Goal: Task Accomplishment & Management: Manage account settings

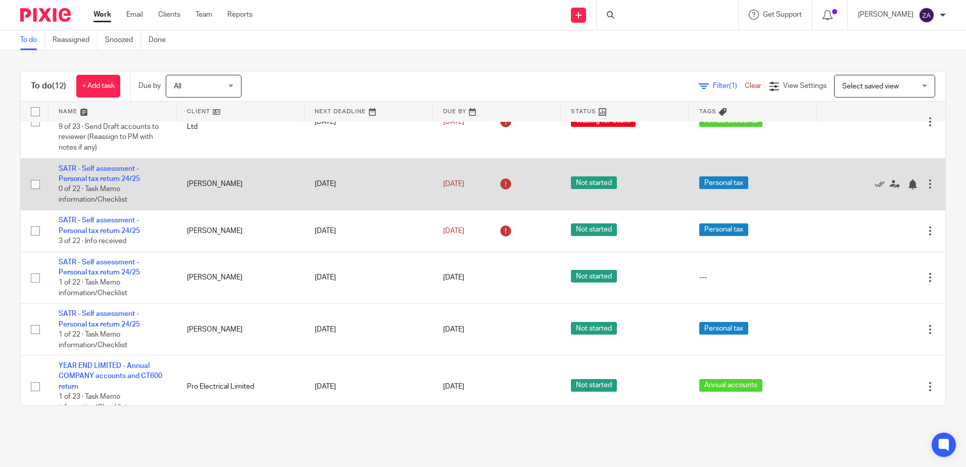
scroll to position [432, 0]
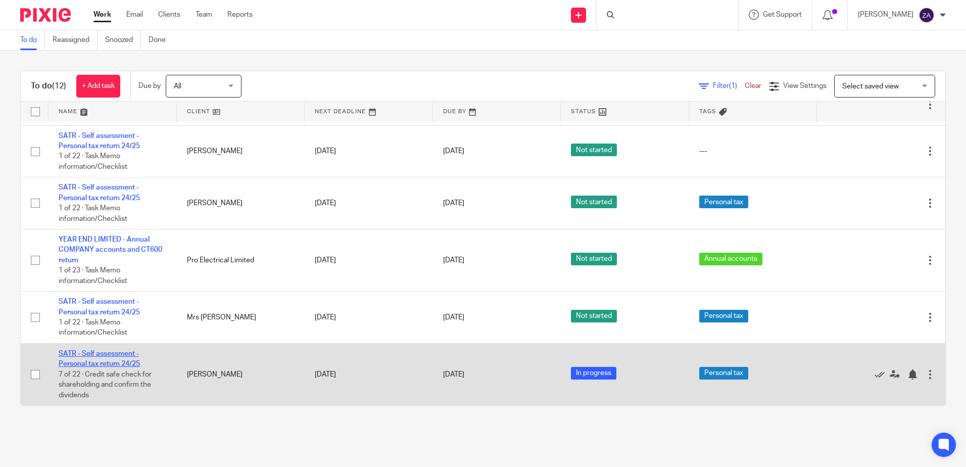
click at [95, 363] on link "SATR - Self assessment - Personal tax return 24/25" at bounding box center [99, 358] width 81 height 17
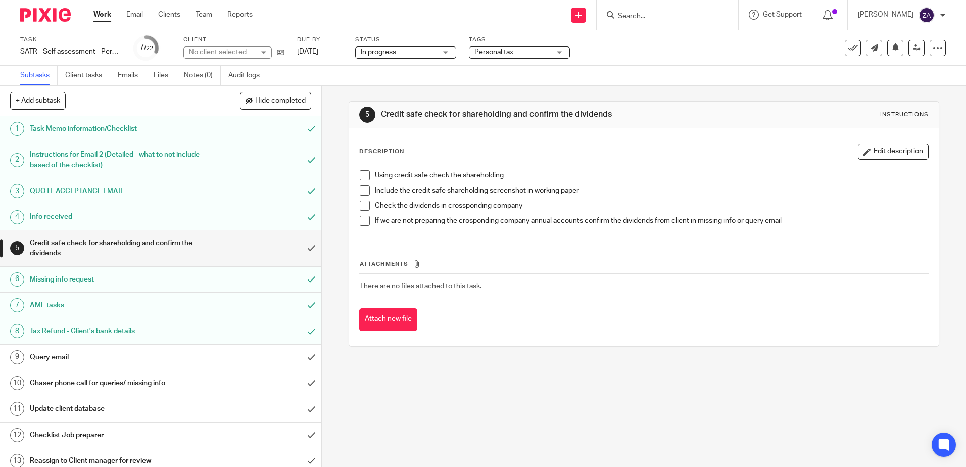
scroll to position [50, 0]
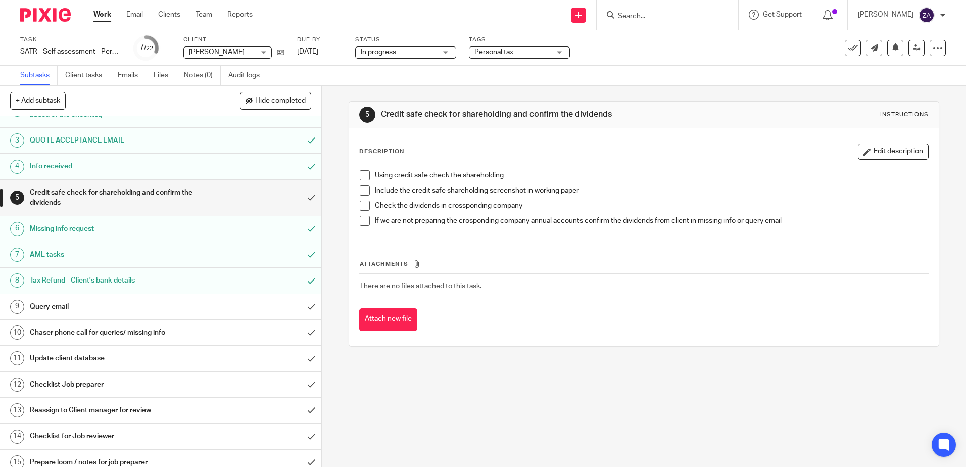
click at [97, 298] on link "9 Query email" at bounding box center [150, 306] width 300 height 25
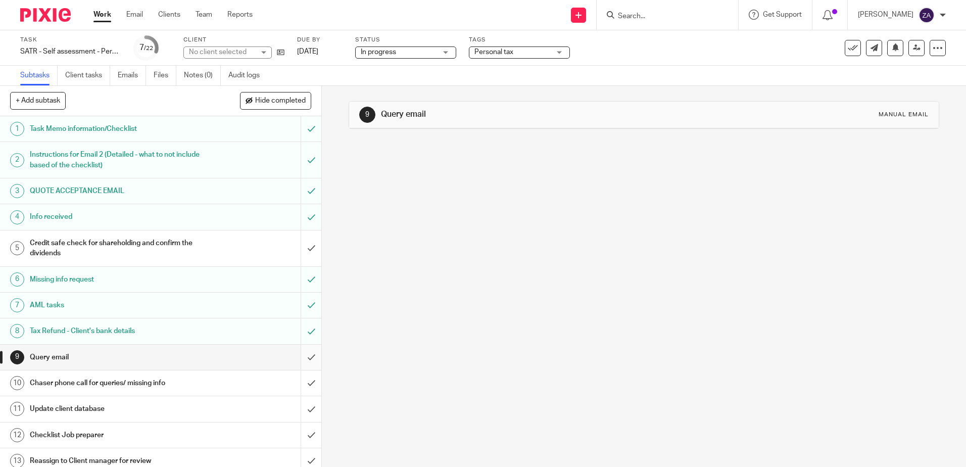
click at [300, 359] on input "submit" at bounding box center [160, 356] width 321 height 25
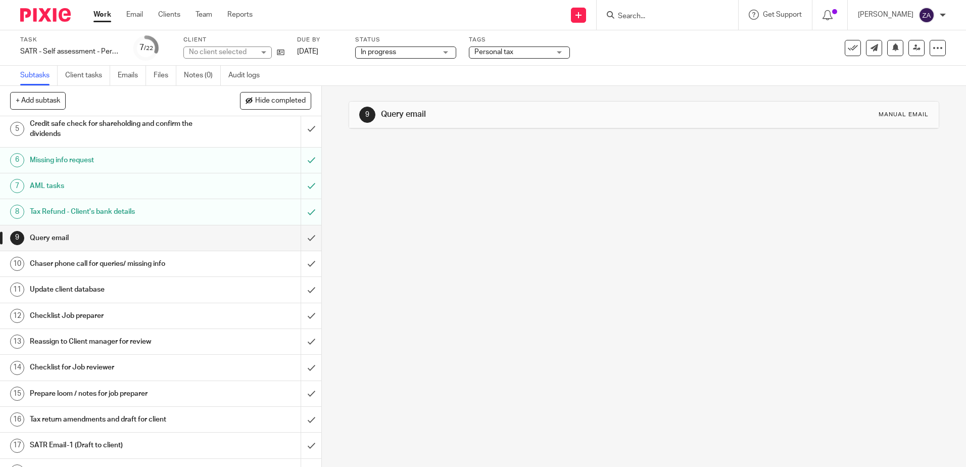
scroll to position [151, 0]
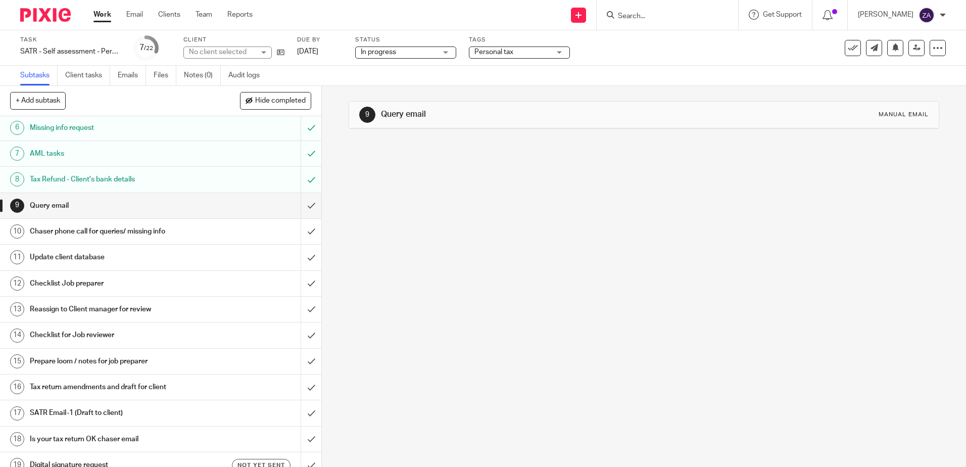
click at [209, 240] on link "10 Chaser phone call for queries/ missing info" at bounding box center [150, 231] width 300 height 25
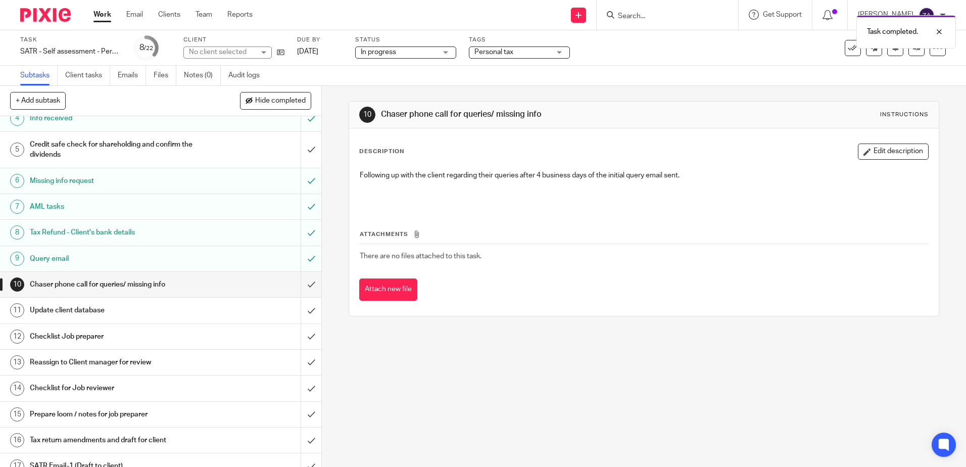
scroll to position [101, 0]
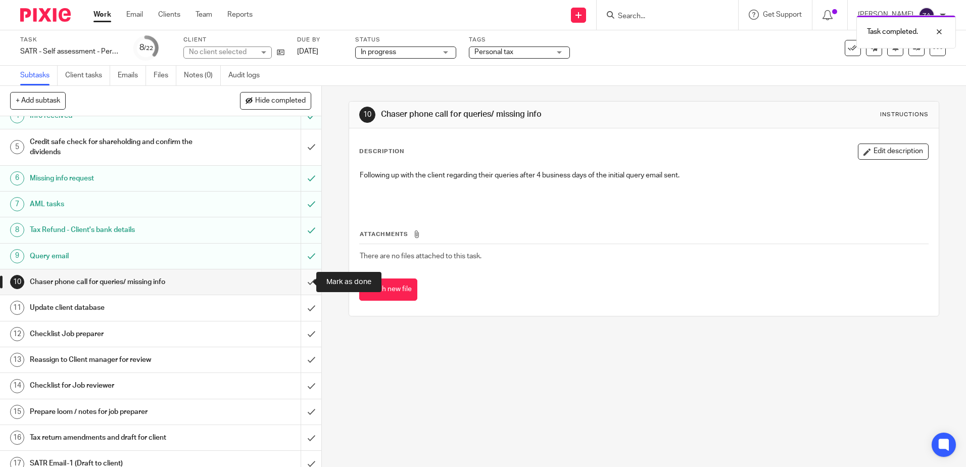
click at [298, 280] on input "submit" at bounding box center [160, 281] width 321 height 25
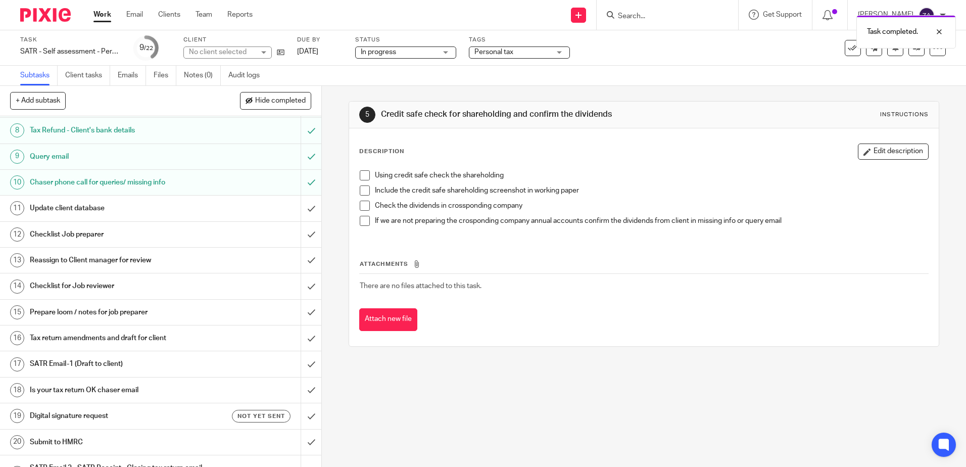
scroll to position [202, 0]
click at [223, 207] on div "Update client database" at bounding box center [160, 206] width 261 height 15
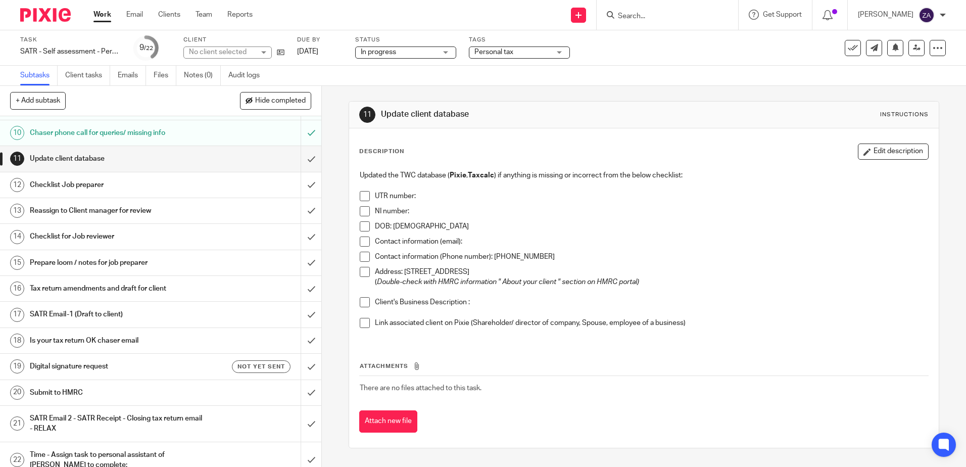
scroll to position [252, 0]
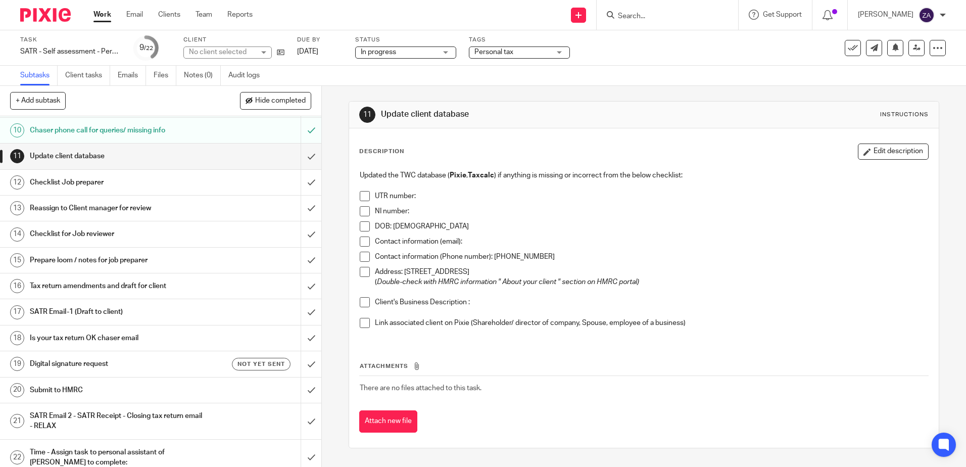
click at [417, 196] on p "UTR number:" at bounding box center [651, 196] width 552 height 10
drag, startPoint x: 876, startPoint y: 154, endPoint x: 868, endPoint y: 200, distance: 47.7
click at [876, 154] on button "Edit description" at bounding box center [892, 151] width 71 height 16
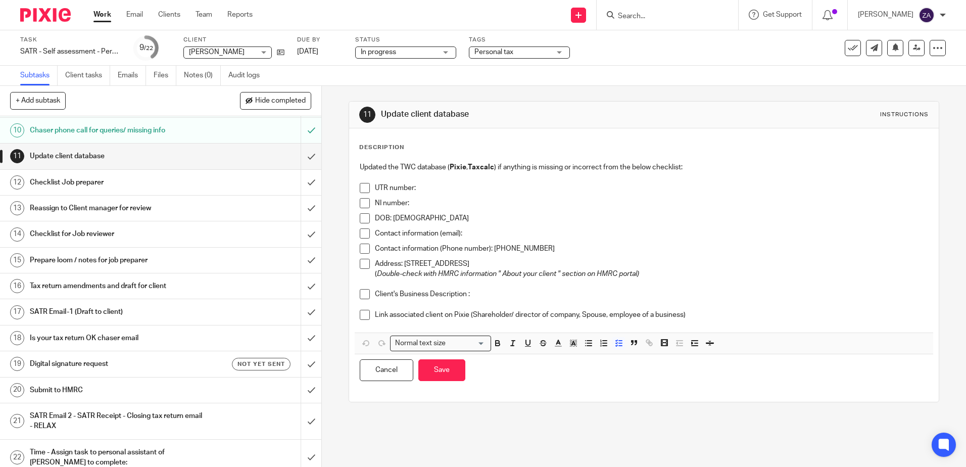
click at [425, 185] on p "UTR number:" at bounding box center [651, 188] width 552 height 10
click at [470, 292] on p "Client's Business Description :" at bounding box center [651, 294] width 552 height 10
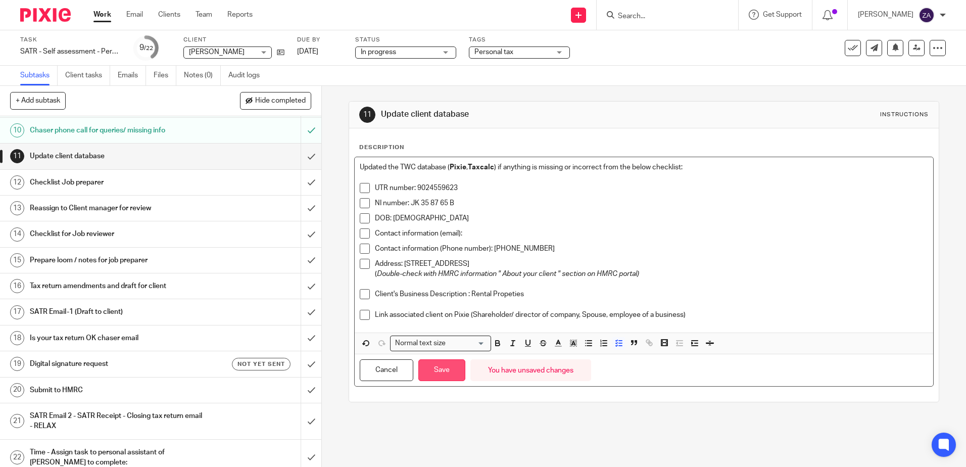
click at [431, 378] on button "Save" at bounding box center [441, 370] width 47 height 22
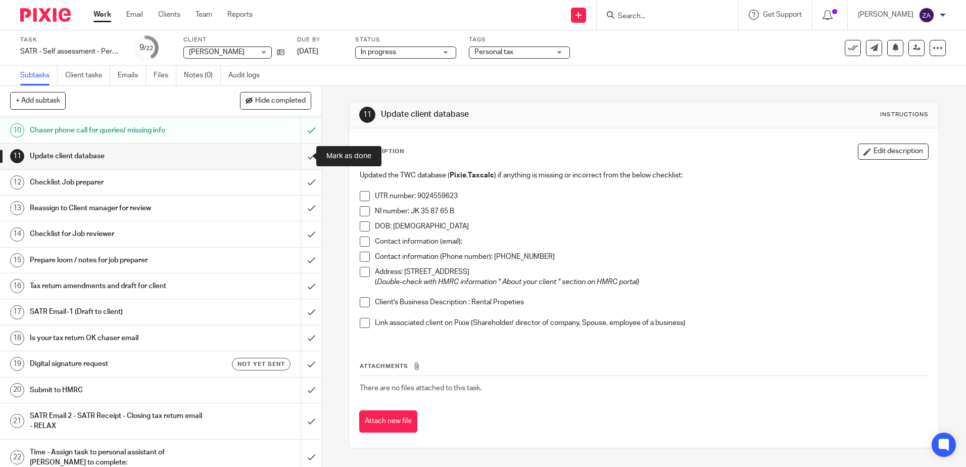
click at [299, 157] on input "submit" at bounding box center [160, 155] width 321 height 25
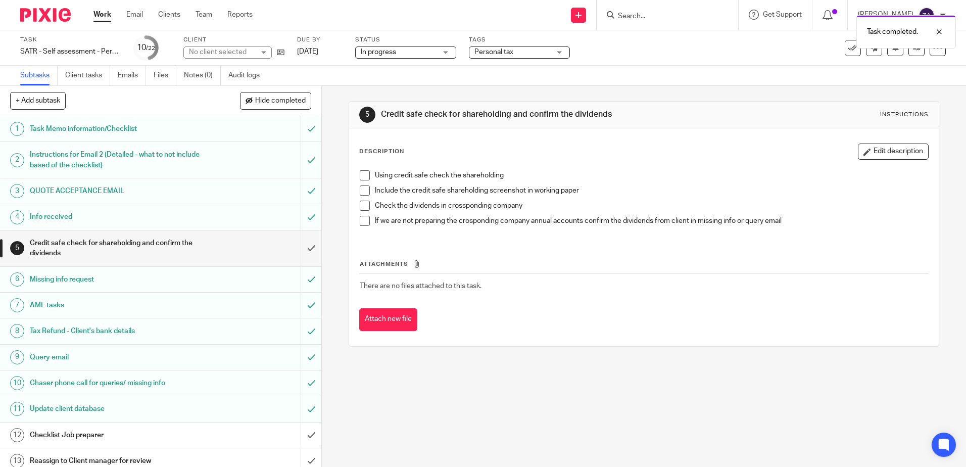
scroll to position [261, 0]
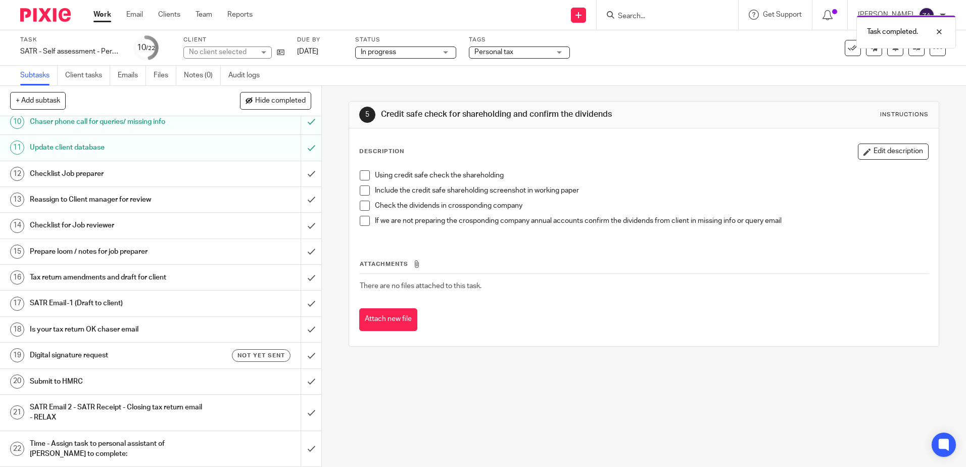
click at [86, 175] on h1 "Checklist Job preparer" at bounding box center [117, 173] width 174 height 15
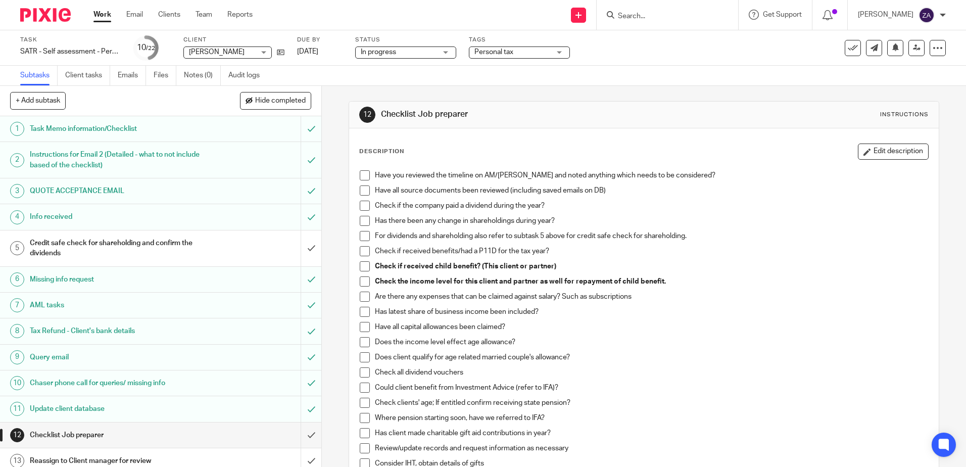
click at [361, 178] on span at bounding box center [365, 175] width 10 height 10
click at [363, 188] on span at bounding box center [365, 190] width 10 height 10
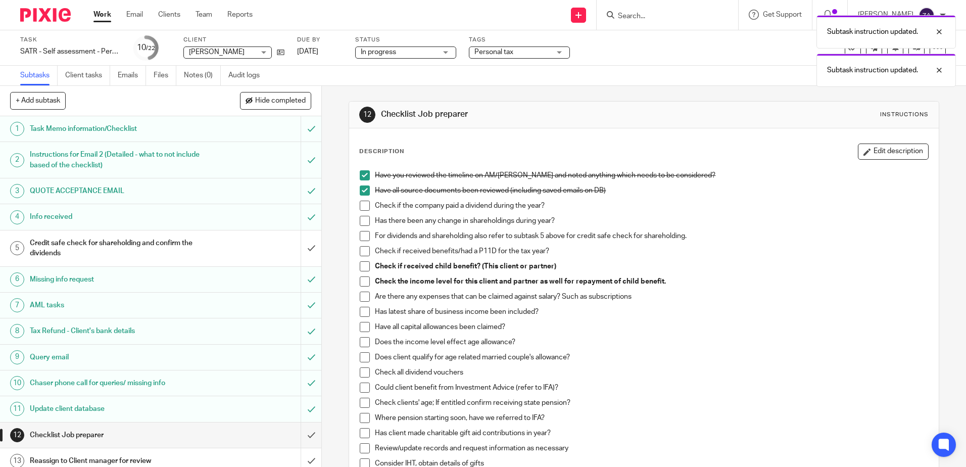
click at [366, 209] on span at bounding box center [365, 205] width 10 height 10
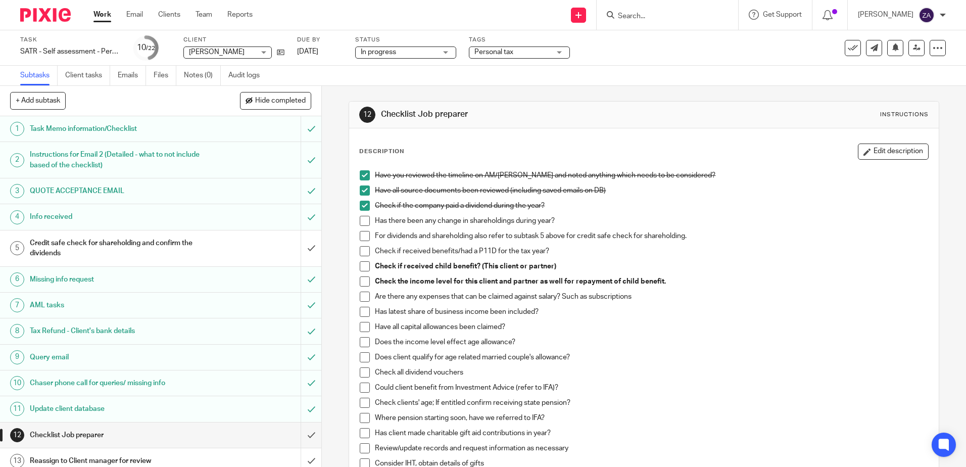
click at [360, 222] on span at bounding box center [365, 221] width 10 height 10
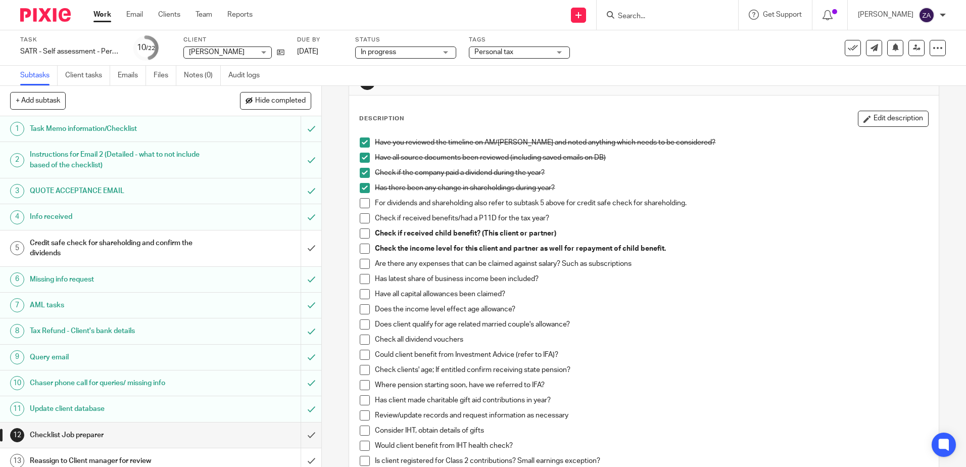
scroll to position [50, 0]
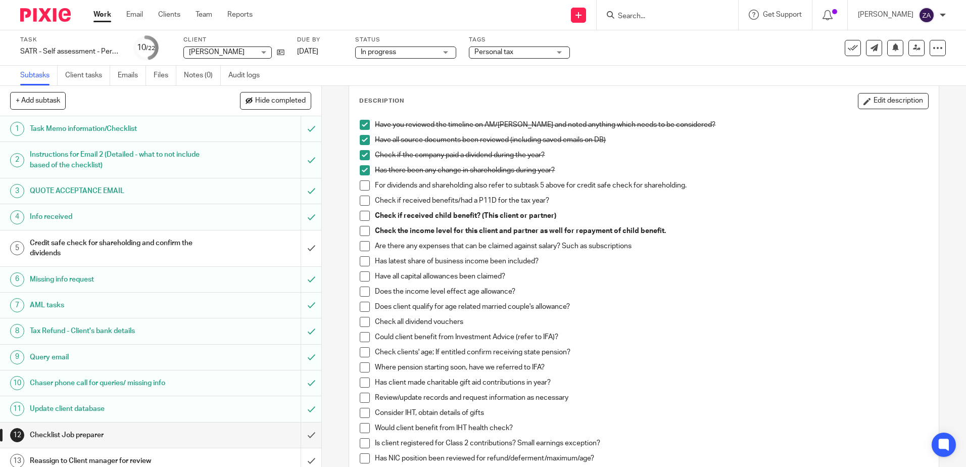
click at [364, 189] on span at bounding box center [365, 185] width 10 height 10
click at [364, 198] on span at bounding box center [365, 200] width 10 height 10
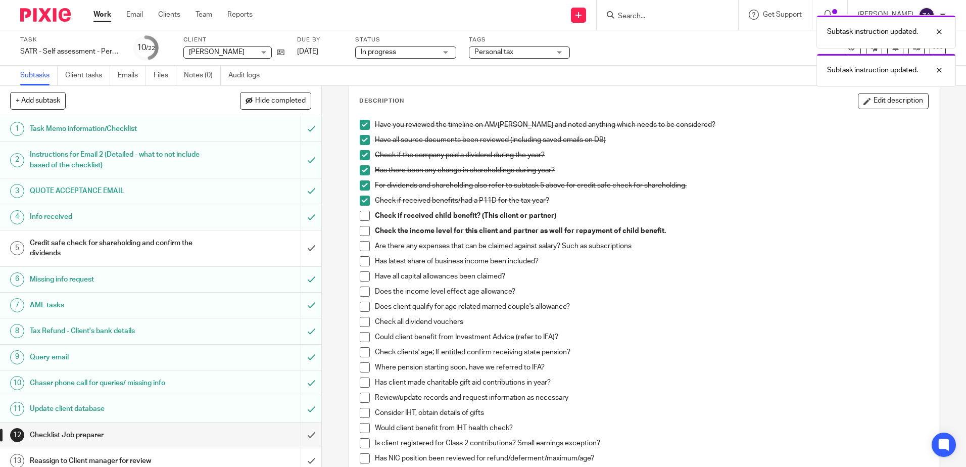
click at [360, 217] on span at bounding box center [365, 216] width 10 height 10
click at [360, 231] on span at bounding box center [365, 231] width 10 height 10
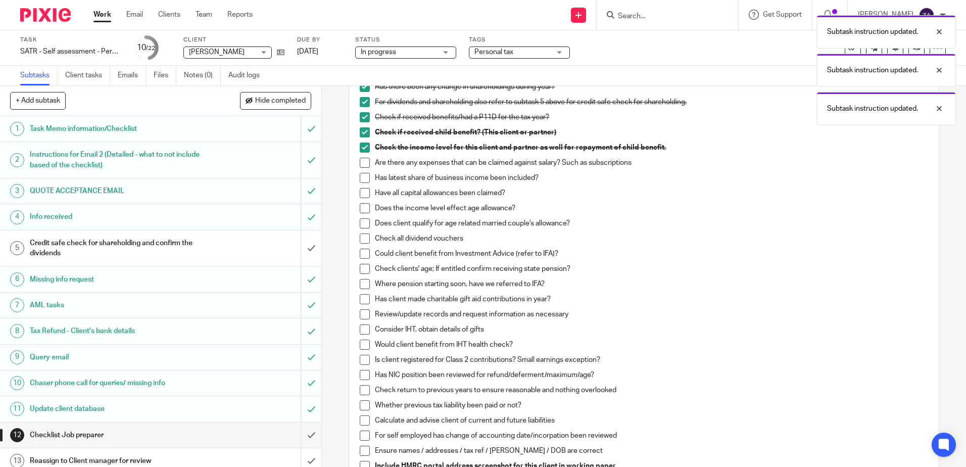
scroll to position [151, 0]
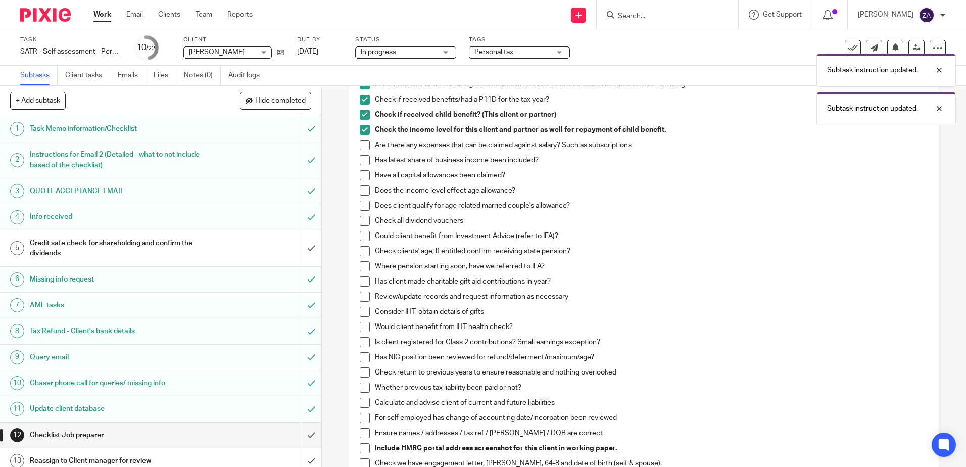
click at [360, 143] on span at bounding box center [365, 145] width 10 height 10
click at [362, 158] on span at bounding box center [365, 160] width 10 height 10
click at [361, 176] on span at bounding box center [365, 175] width 10 height 10
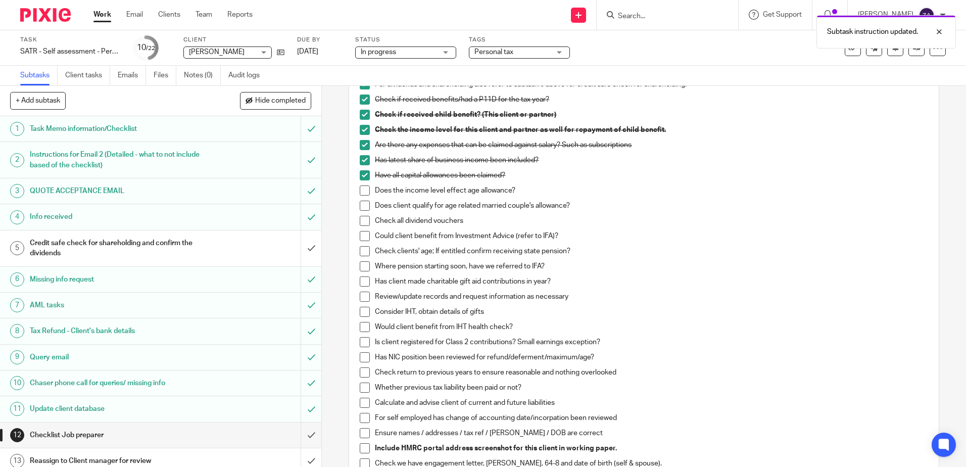
click at [365, 187] on span at bounding box center [365, 190] width 10 height 10
click at [366, 206] on span at bounding box center [365, 205] width 10 height 10
click at [364, 221] on span at bounding box center [365, 221] width 10 height 10
click at [363, 234] on span at bounding box center [365, 236] width 10 height 10
click at [360, 257] on li "Check clients' age; If entitled confirm receiving state pension?" at bounding box center [644, 253] width 568 height 15
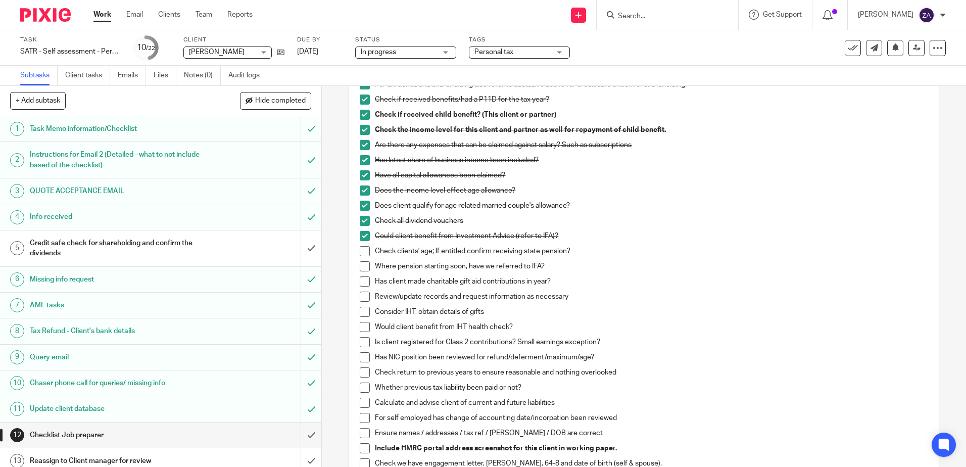
click at [362, 251] on span at bounding box center [365, 251] width 10 height 10
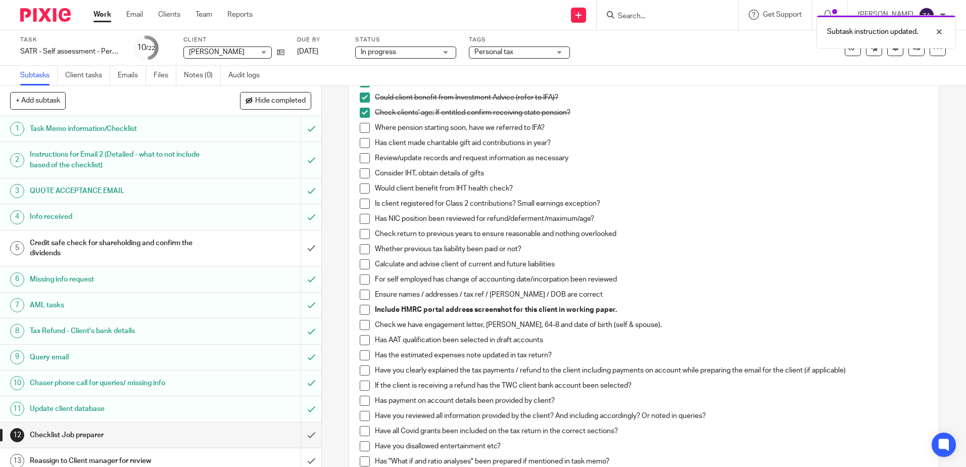
scroll to position [303, 0]
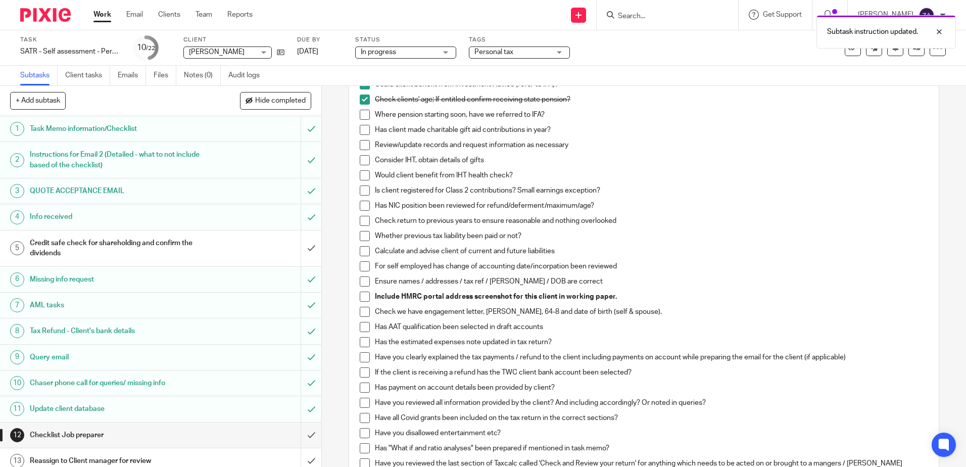
click at [364, 113] on span at bounding box center [365, 115] width 10 height 10
click at [362, 128] on span at bounding box center [365, 130] width 10 height 10
click at [362, 143] on span at bounding box center [365, 145] width 10 height 10
click at [361, 162] on span at bounding box center [365, 160] width 10 height 10
click at [361, 188] on span at bounding box center [365, 190] width 10 height 10
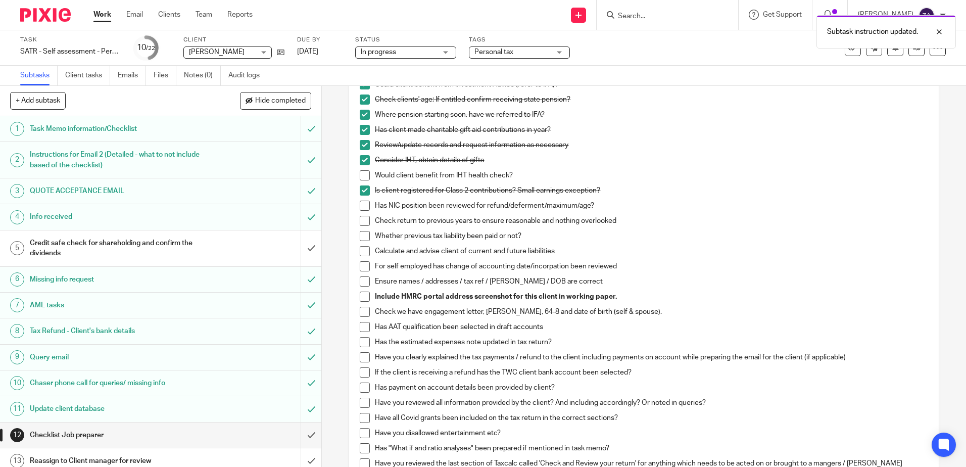
click at [361, 208] on span at bounding box center [365, 205] width 10 height 10
click at [362, 222] on span at bounding box center [365, 221] width 10 height 10
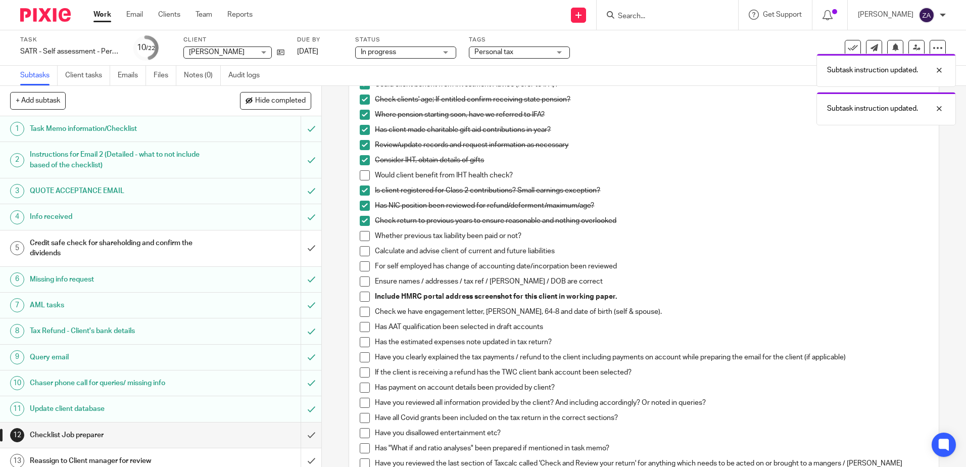
scroll to position [353, 0]
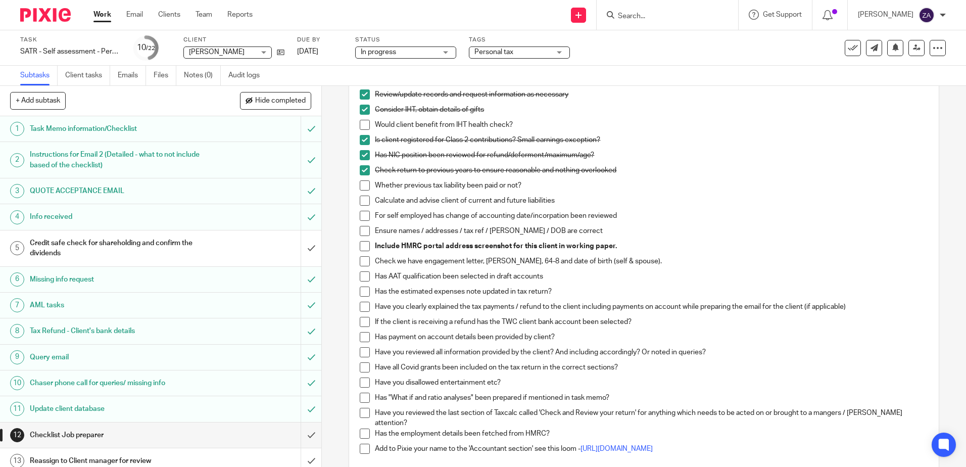
click at [360, 189] on span at bounding box center [365, 185] width 10 height 10
click at [363, 205] on span at bounding box center [365, 200] width 10 height 10
click at [362, 218] on span at bounding box center [365, 216] width 10 height 10
click at [362, 234] on span at bounding box center [365, 231] width 10 height 10
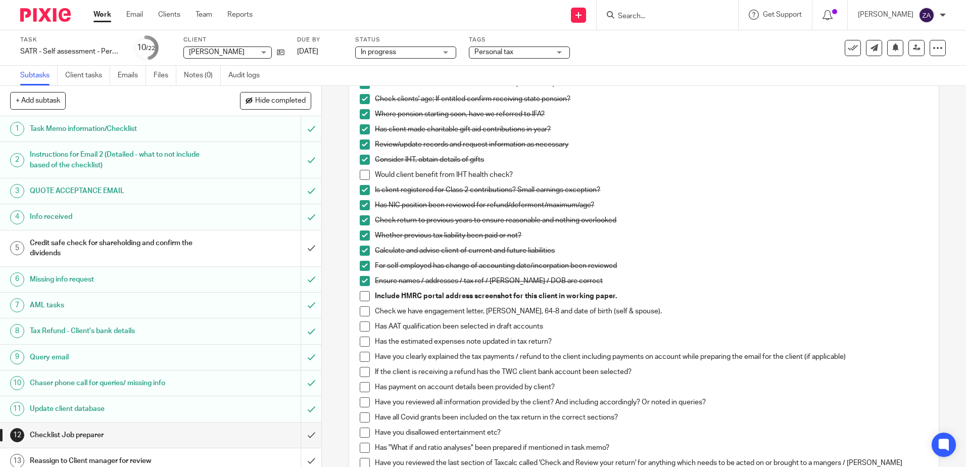
scroll to position [303, 0]
click at [613, 297] on p "Include HMRC portal address screenshot for this client in working paper." at bounding box center [651, 296] width 552 height 10
click at [613, 299] on p "Include HMRC portal address screenshot for this client in working paper." at bounding box center [651, 296] width 552 height 10
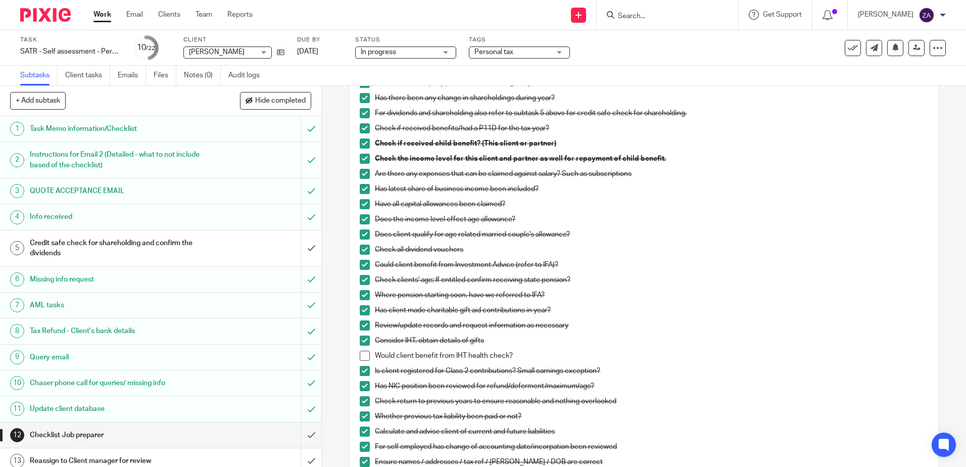
scroll to position [0, 0]
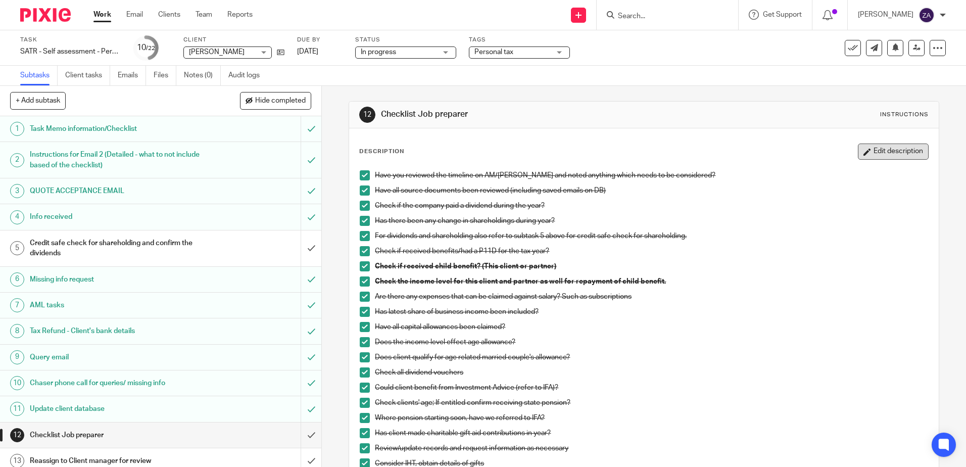
click at [868, 157] on button "Edit description" at bounding box center [892, 151] width 71 height 16
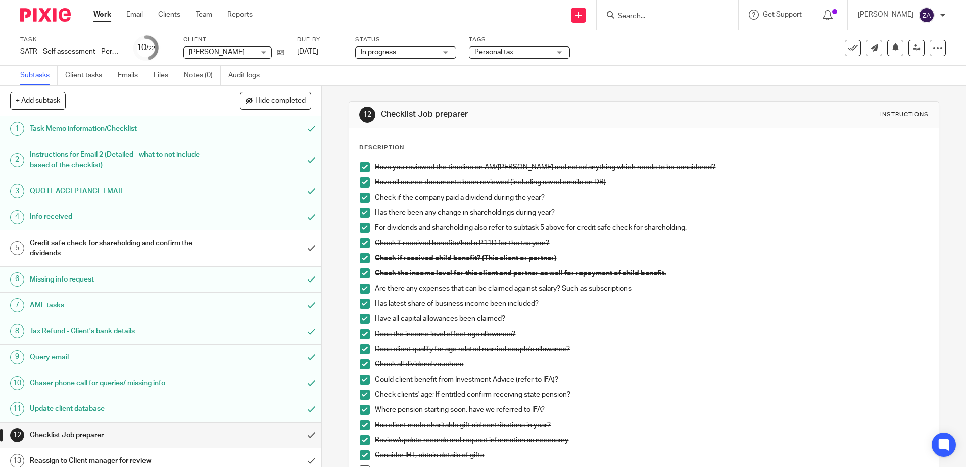
scroll to position [303, 0]
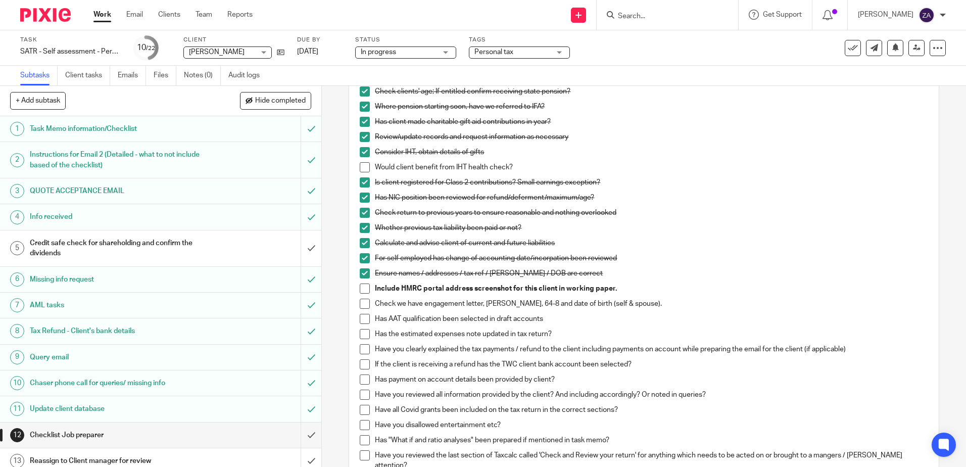
click at [629, 283] on div "Ensure names / addresses / tax ref / NINO / DOB are correct" at bounding box center [651, 275] width 552 height 15
click at [614, 289] on p "Include HMRC portal address screenshot for this client in working paper." at bounding box center [651, 288] width 552 height 10
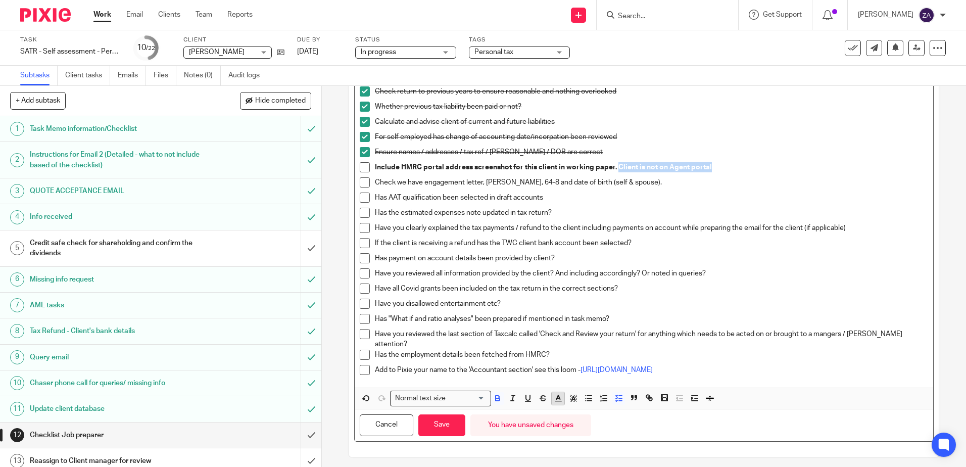
click at [556, 393] on icon "button" at bounding box center [557, 397] width 9 height 9
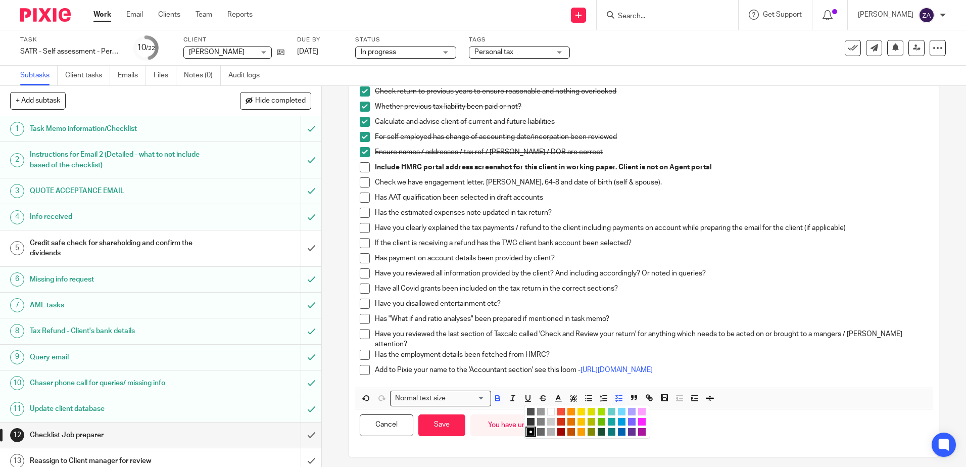
click at [558, 408] on li "color:#F44E3B" at bounding box center [561, 412] width 8 height 8
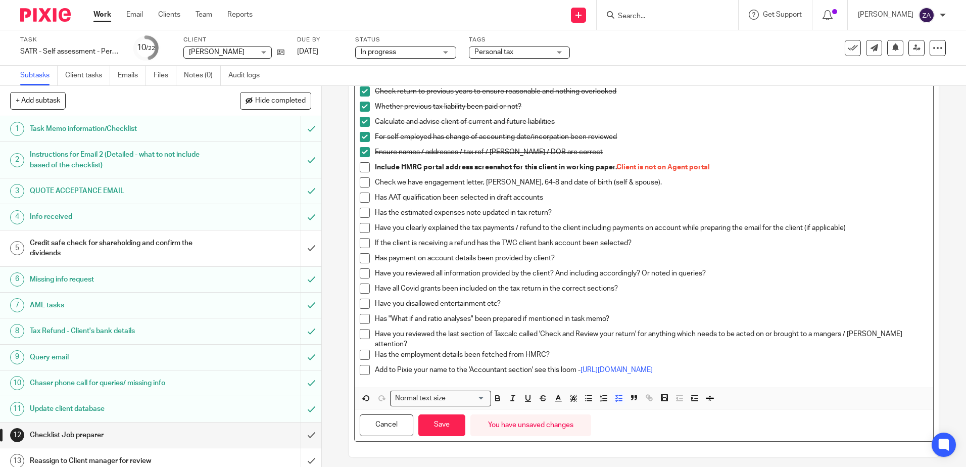
click at [624, 186] on p "Check we have engagement letter, NINO, 64-8 and date of birth (self & spouse)." at bounding box center [651, 182] width 552 height 10
click at [360, 183] on span at bounding box center [365, 182] width 10 height 10
click at [563, 270] on p "Have you reviewed all information provided by the client? And including accordi…" at bounding box center [651, 273] width 552 height 10
click at [362, 198] on span at bounding box center [365, 197] width 10 height 10
click at [364, 214] on span at bounding box center [365, 213] width 10 height 10
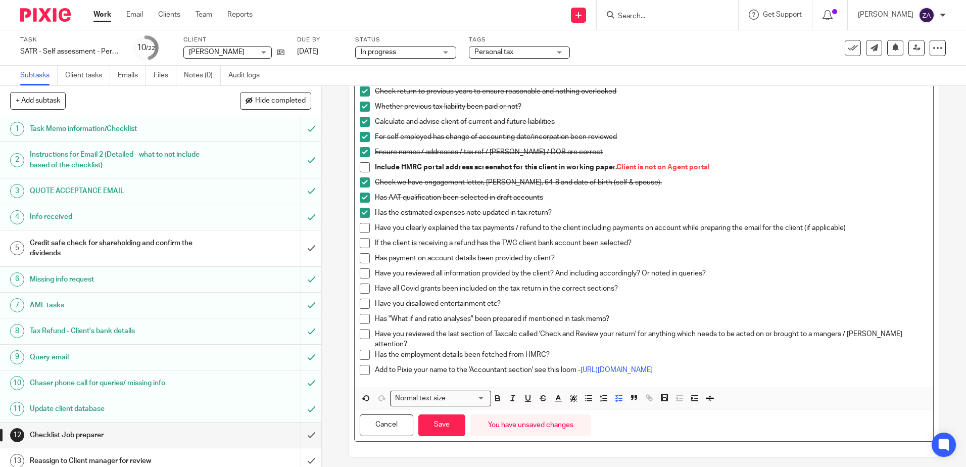
click at [364, 231] on span at bounding box center [365, 228] width 10 height 10
click at [365, 243] on span at bounding box center [365, 243] width 10 height 10
click at [361, 261] on span at bounding box center [365, 258] width 10 height 10
click at [363, 271] on span at bounding box center [365, 273] width 10 height 10
click at [364, 289] on span at bounding box center [365, 288] width 10 height 10
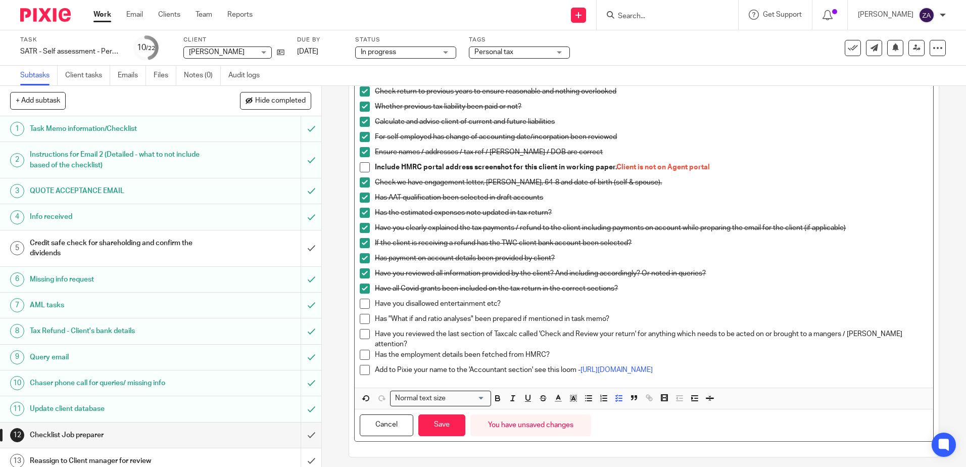
click at [363, 306] on span at bounding box center [365, 303] width 10 height 10
click at [362, 319] on span at bounding box center [365, 319] width 10 height 10
click at [363, 335] on span at bounding box center [365, 334] width 10 height 10
click at [364, 349] on span at bounding box center [365, 354] width 10 height 10
click at [364, 366] on span at bounding box center [365, 370] width 10 height 10
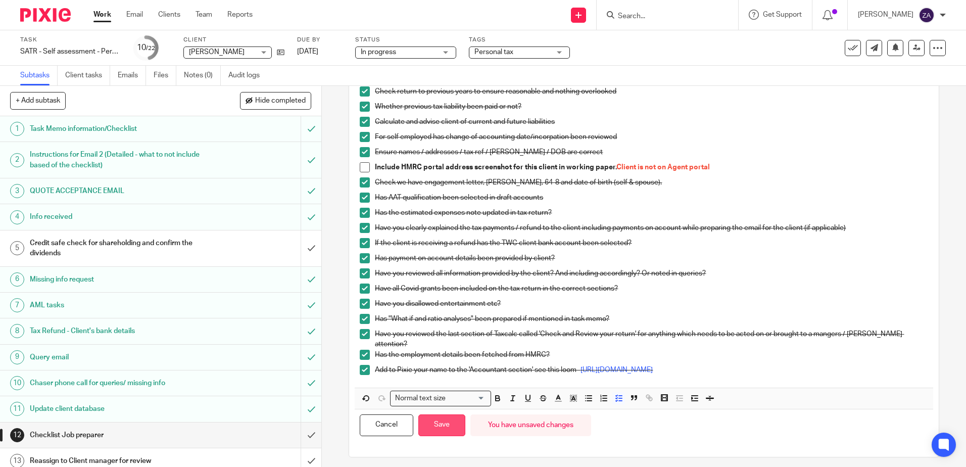
click at [428, 422] on button "Save" at bounding box center [441, 425] width 47 height 22
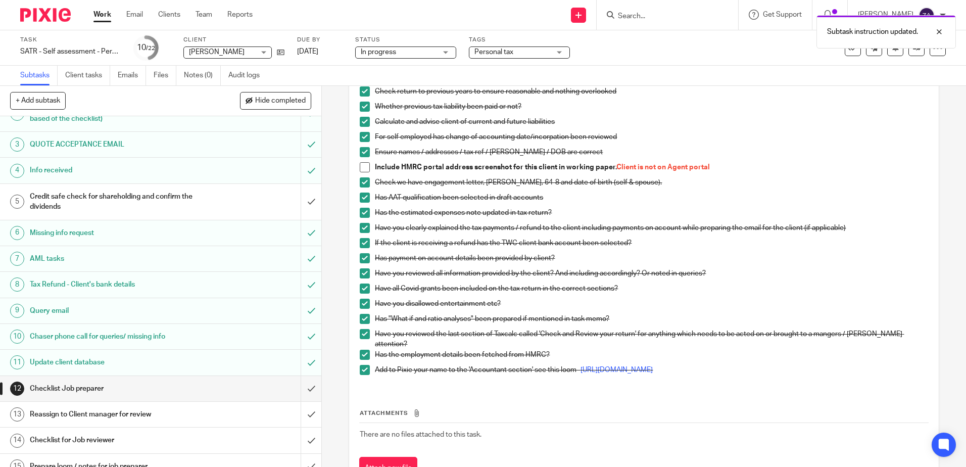
scroll to position [252, 0]
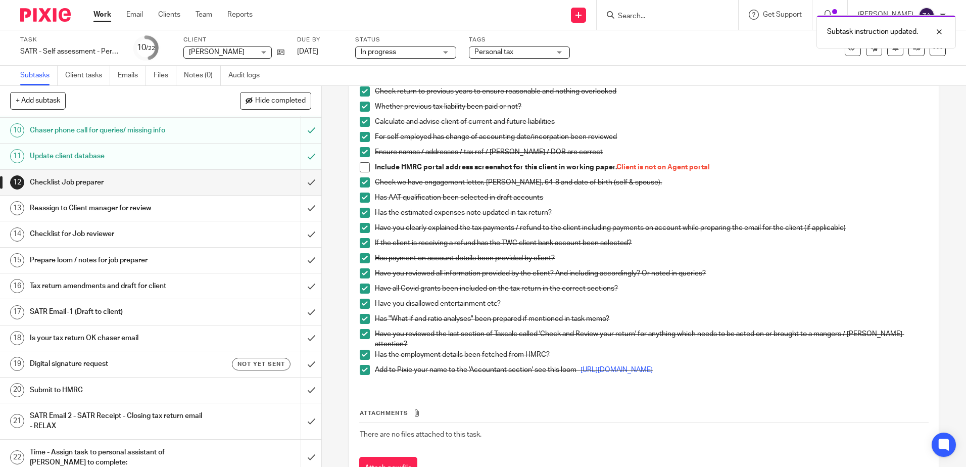
click at [73, 210] on h1 "Reassign to Client manager for review" at bounding box center [117, 207] width 174 height 15
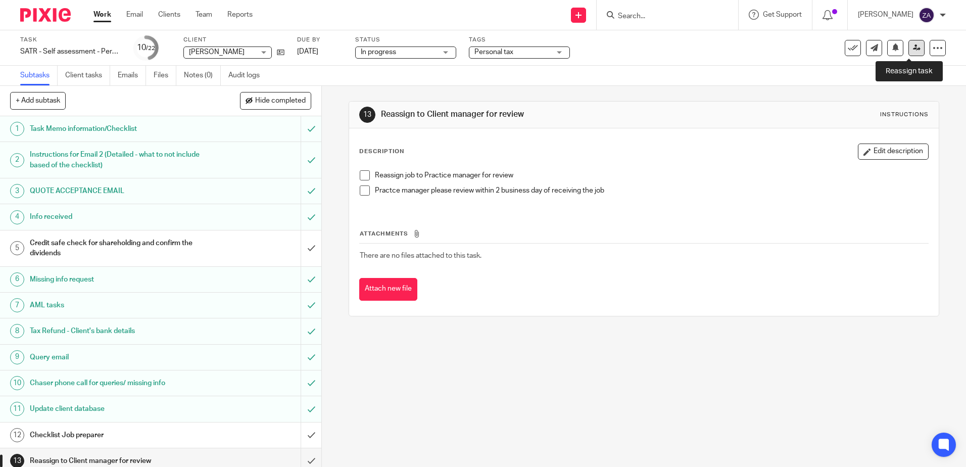
click at [913, 47] on icon at bounding box center [917, 48] width 8 height 8
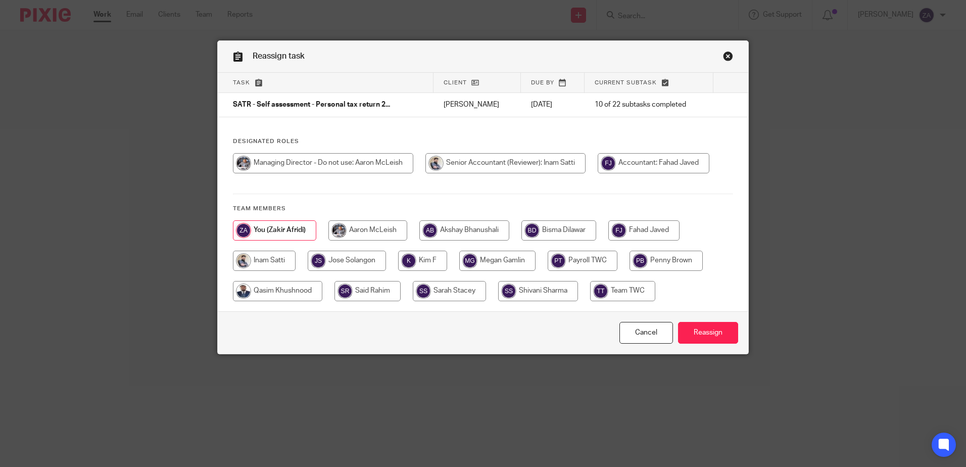
click at [730, 55] on div "Reassign task" at bounding box center [483, 57] width 530 height 32
click at [726, 55] on link "Close this dialog window" at bounding box center [728, 58] width 10 height 14
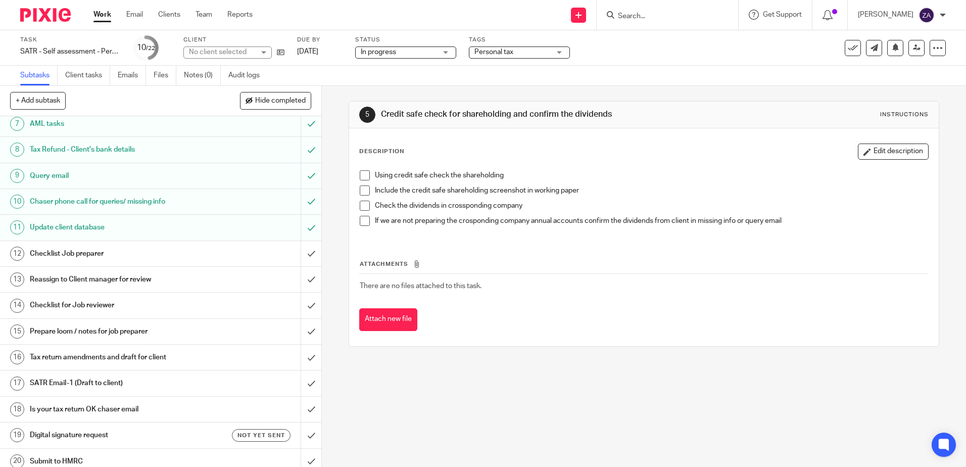
scroll to position [202, 0]
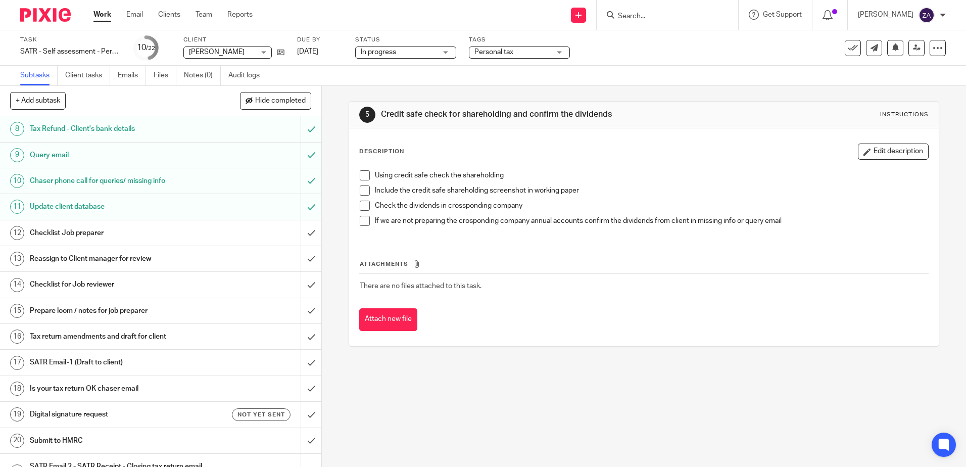
click at [134, 254] on h1 "Reassign to Client manager for review" at bounding box center [117, 258] width 174 height 15
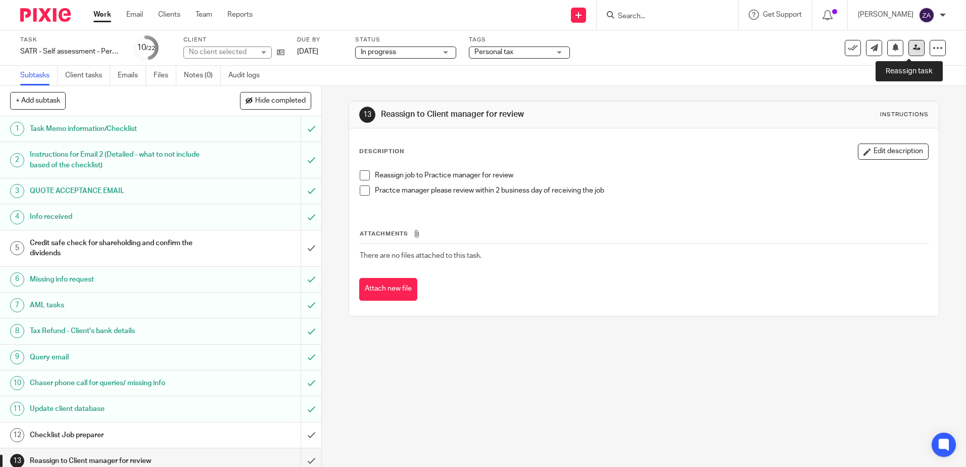
click at [913, 48] on icon at bounding box center [917, 48] width 8 height 8
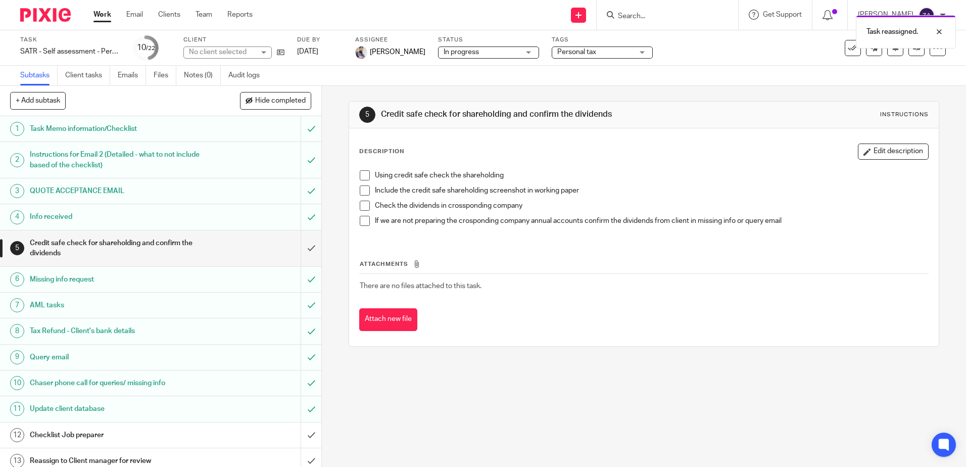
click at [671, 18] on div "Task reassigned." at bounding box center [719, 29] width 473 height 38
click at [654, 13] on div "Task reassigned." at bounding box center [719, 29] width 473 height 38
click at [647, 17] on div "Task reassigned." at bounding box center [719, 29] width 473 height 38
click at [650, 21] on form at bounding box center [671, 15] width 108 height 13
click at [650, 18] on input "Search" at bounding box center [662, 16] width 91 height 9
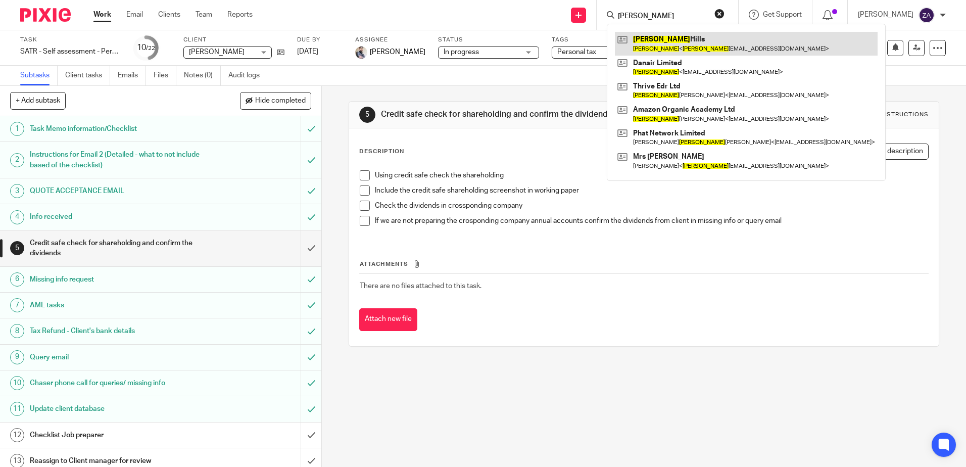
type input "daniel"
click at [675, 48] on link at bounding box center [746, 43] width 263 height 23
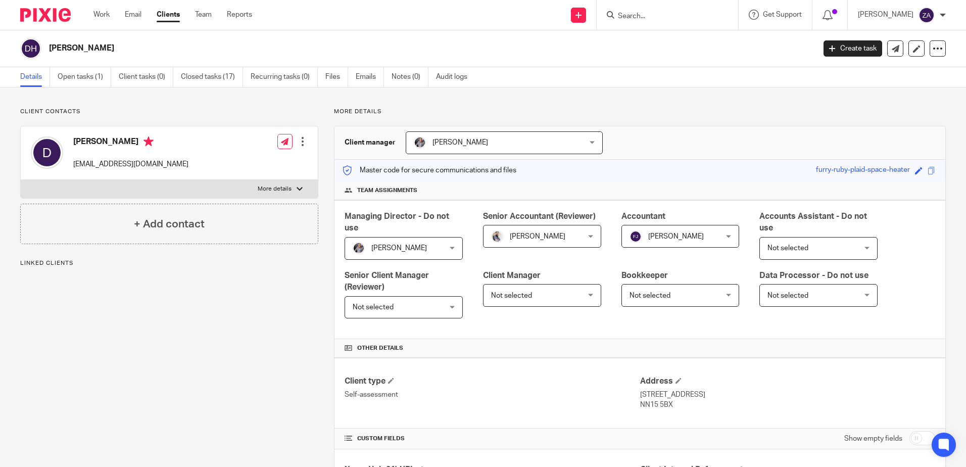
click at [713, 231] on div "Fahad Javed Fahad Javed" at bounding box center [680, 236] width 118 height 23
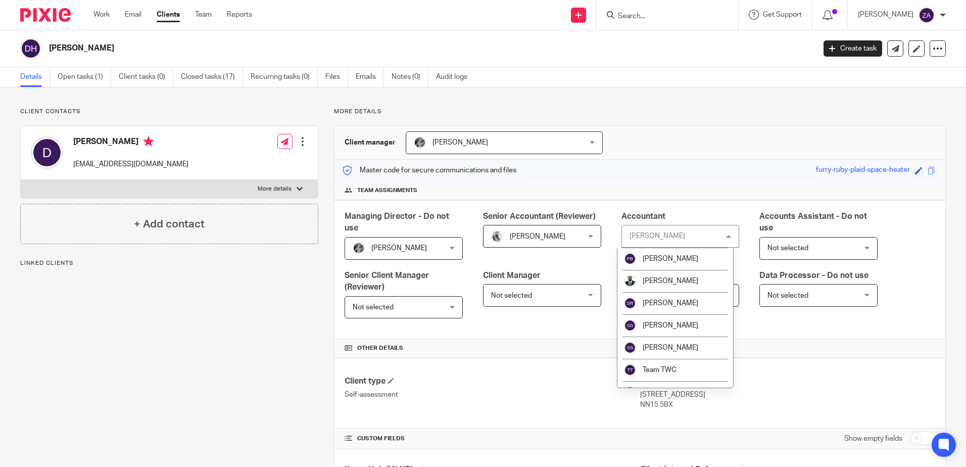
scroll to position [236, 0]
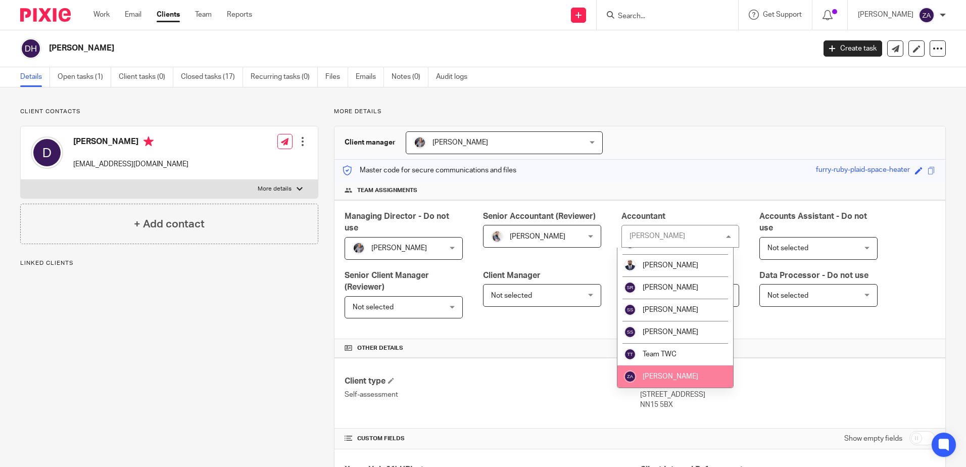
click at [689, 372] on li "[PERSON_NAME]" at bounding box center [675, 376] width 116 height 22
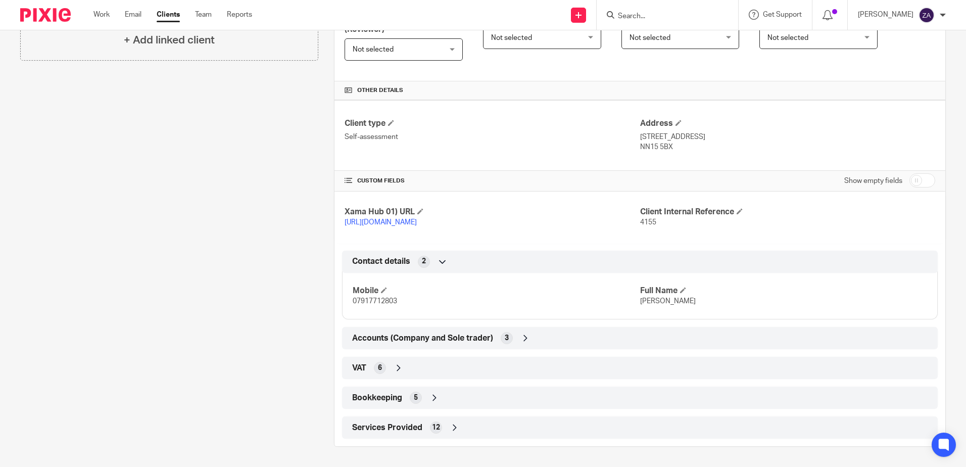
scroll to position [167, 0]
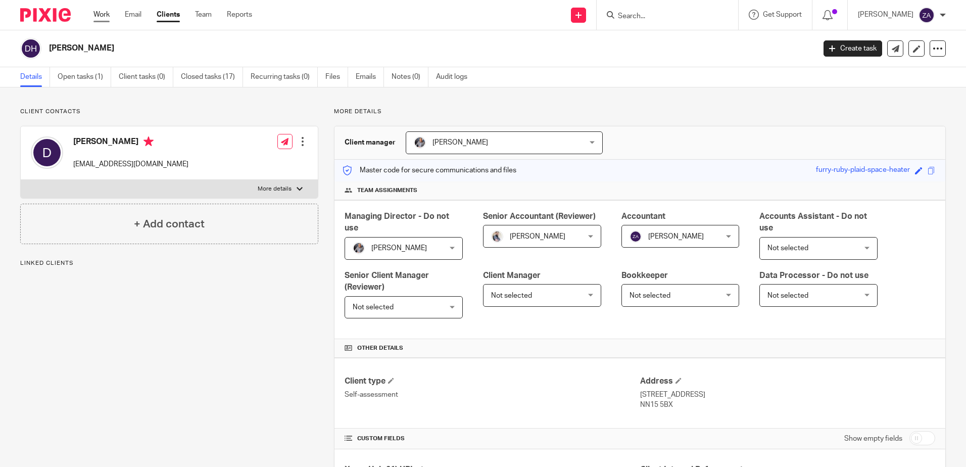
click at [103, 13] on link "Work" at bounding box center [101, 15] width 16 height 10
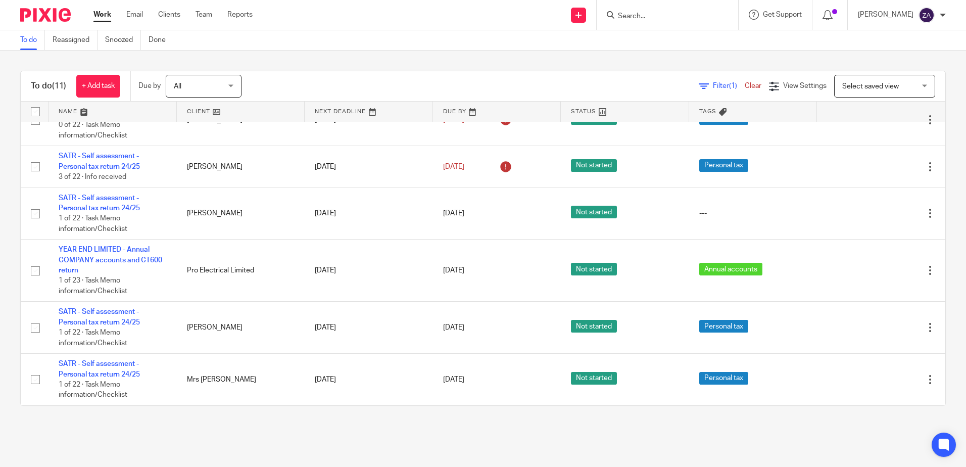
scroll to position [370, 0]
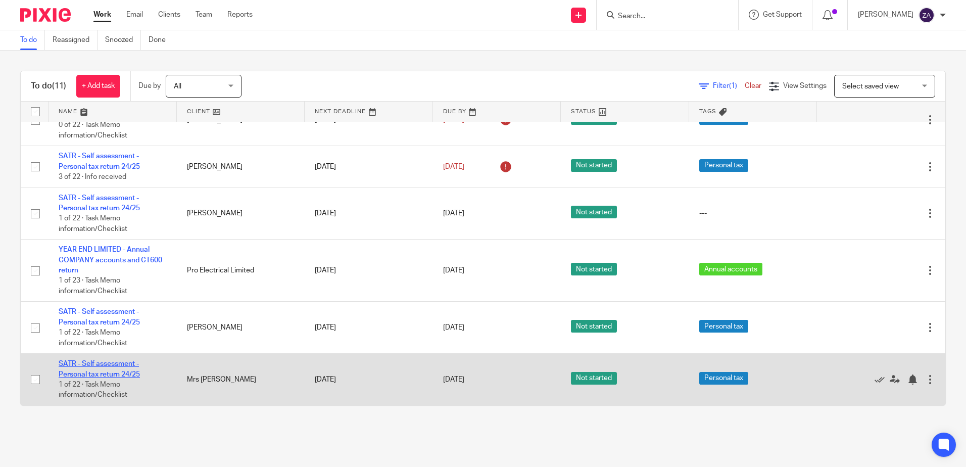
click at [113, 371] on link "SATR - Self assessment - Personal tax return 24/25" at bounding box center [99, 368] width 81 height 17
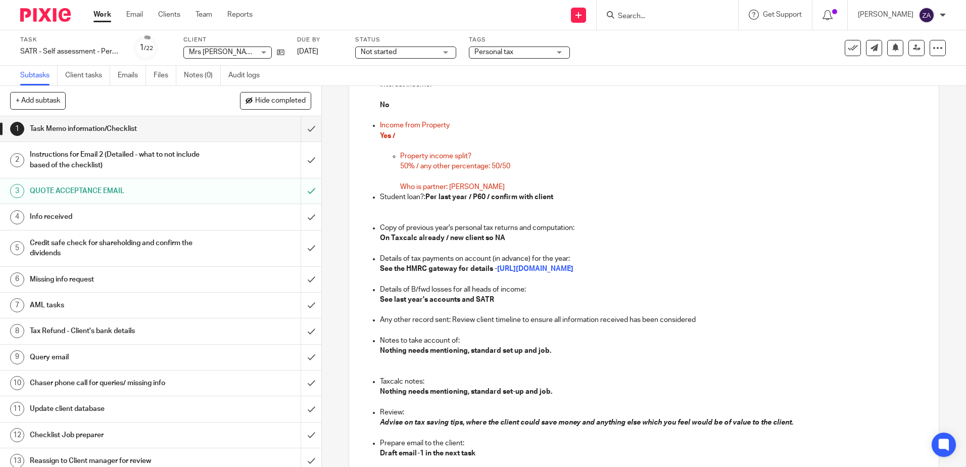
scroll to position [656, 0]
click at [305, 128] on input "submit" at bounding box center [160, 128] width 321 height 25
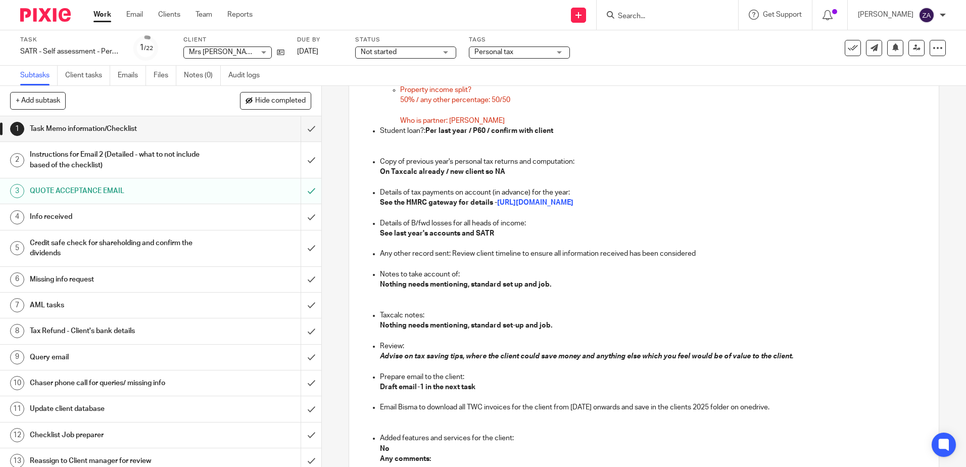
scroll to position [808, 0]
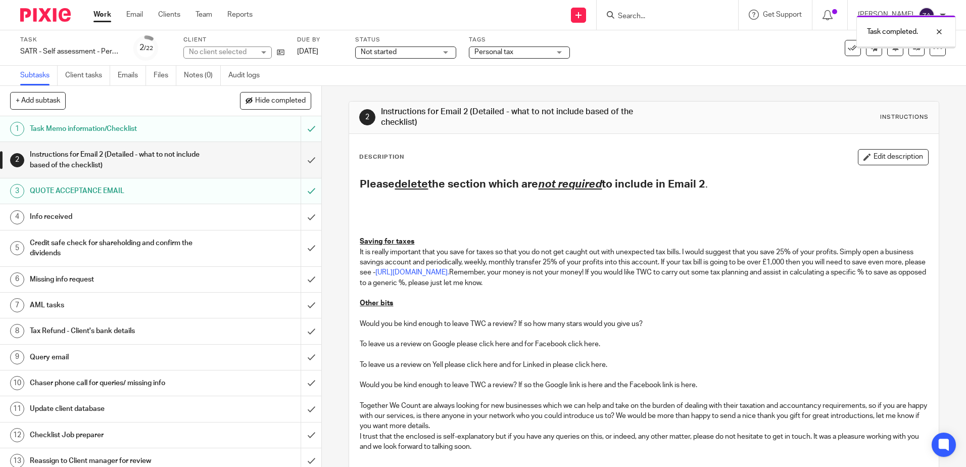
scroll to position [116, 0]
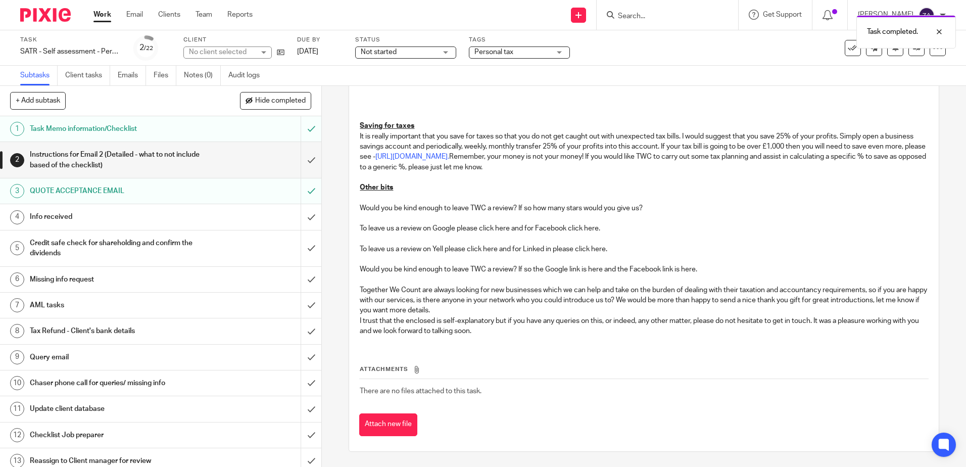
click at [197, 116] on div "+ Add subtask Hide completed Cancel + Add" at bounding box center [160, 101] width 321 height 30
click at [194, 130] on h1 "Task Memo information/Checklist" at bounding box center [117, 128] width 174 height 15
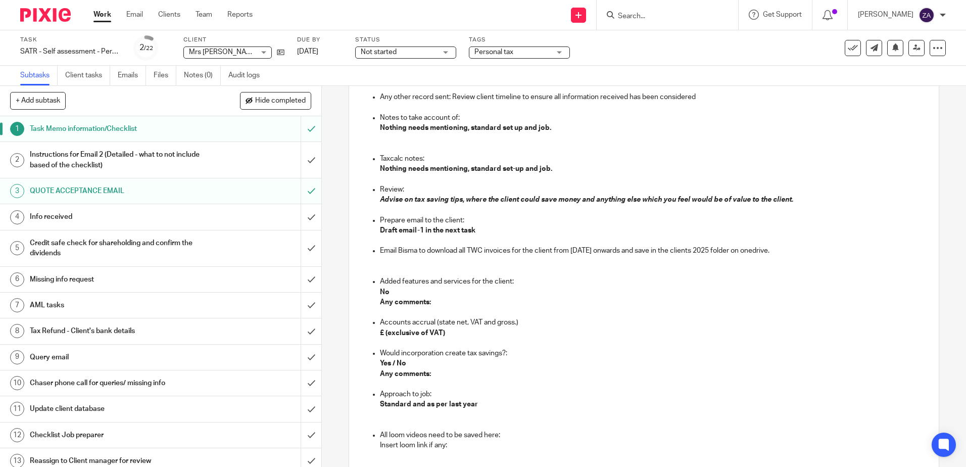
scroll to position [991, 0]
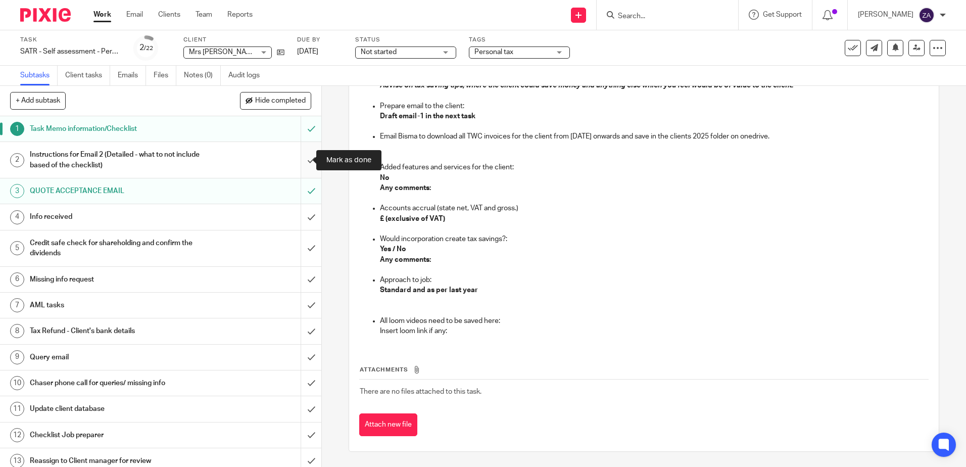
click at [299, 160] on input "submit" at bounding box center [160, 160] width 321 height 36
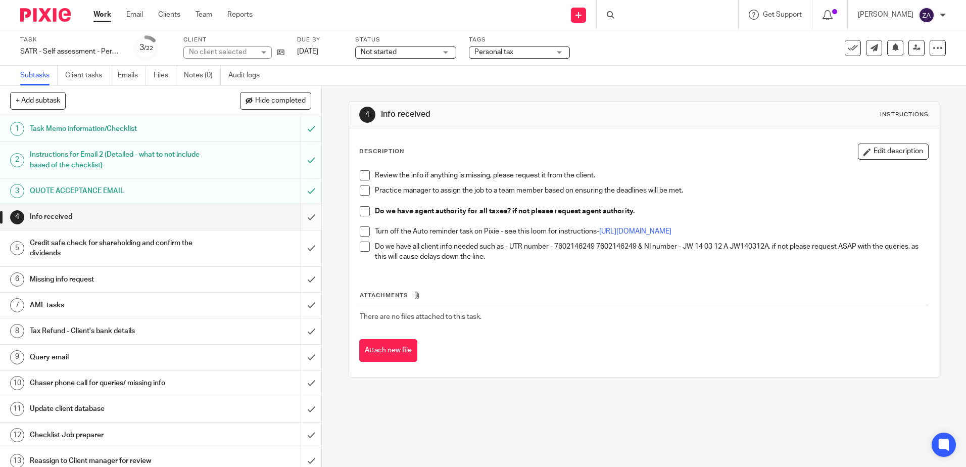
click at [301, 216] on input "submit" at bounding box center [160, 216] width 321 height 25
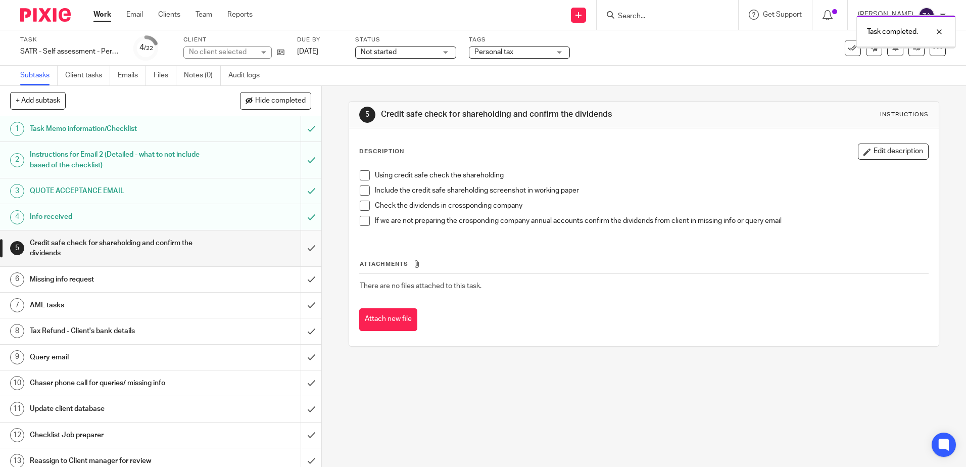
click at [300, 250] on input "submit" at bounding box center [160, 248] width 321 height 36
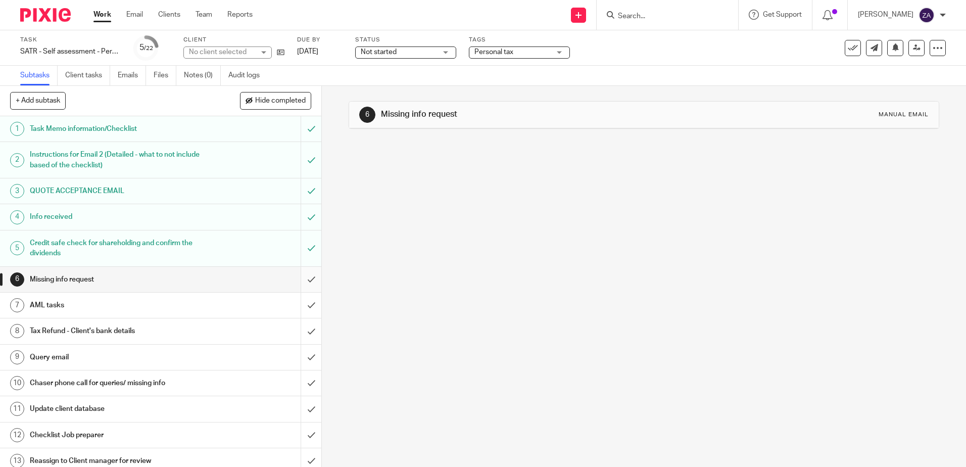
click at [301, 280] on input "submit" at bounding box center [160, 279] width 321 height 25
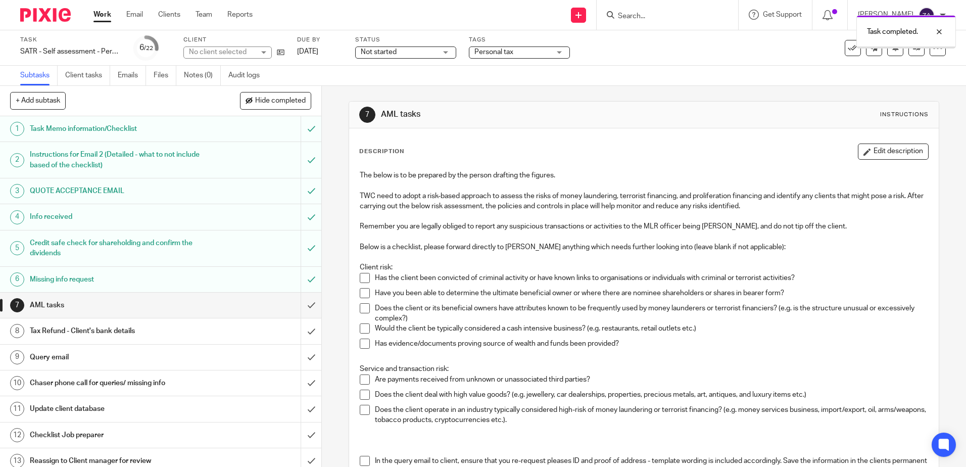
scroll to position [50, 0]
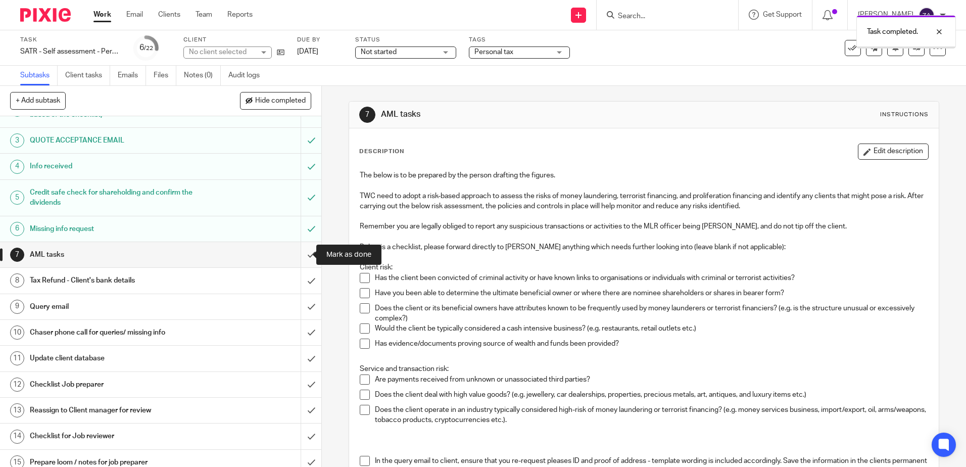
click at [300, 256] on input "submit" at bounding box center [160, 254] width 321 height 25
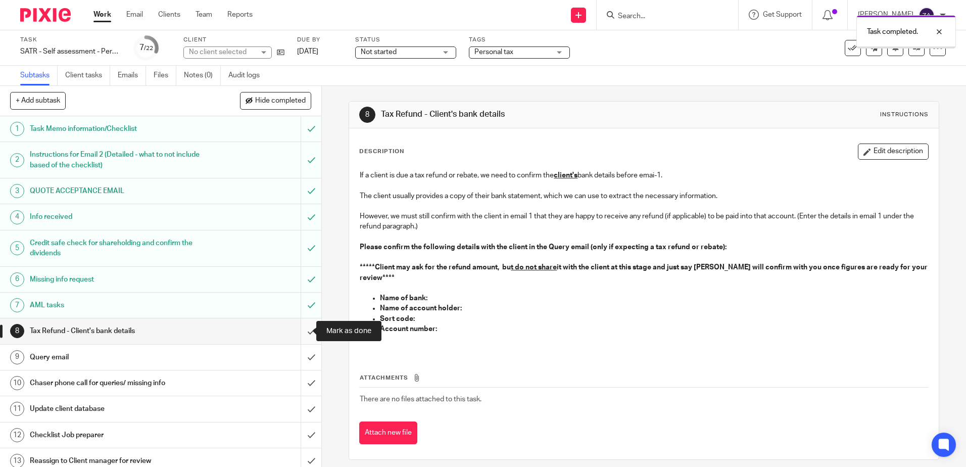
click at [302, 332] on input "submit" at bounding box center [160, 330] width 321 height 25
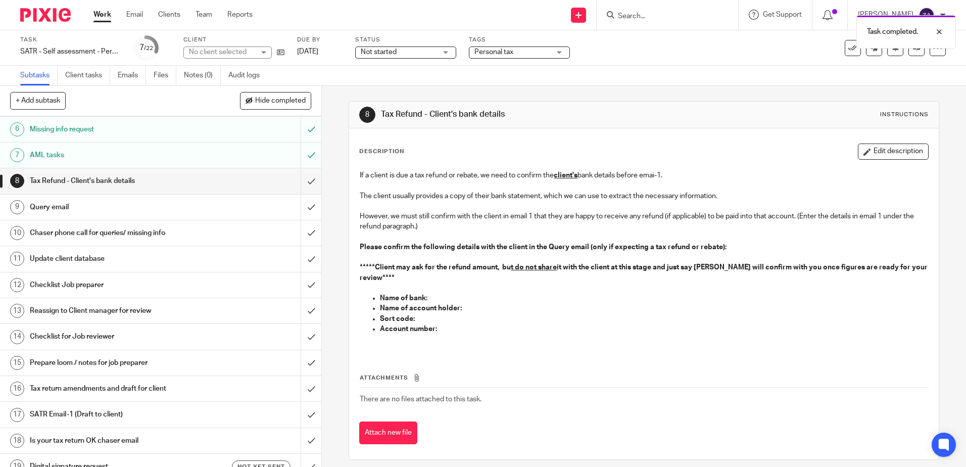
scroll to position [151, 0]
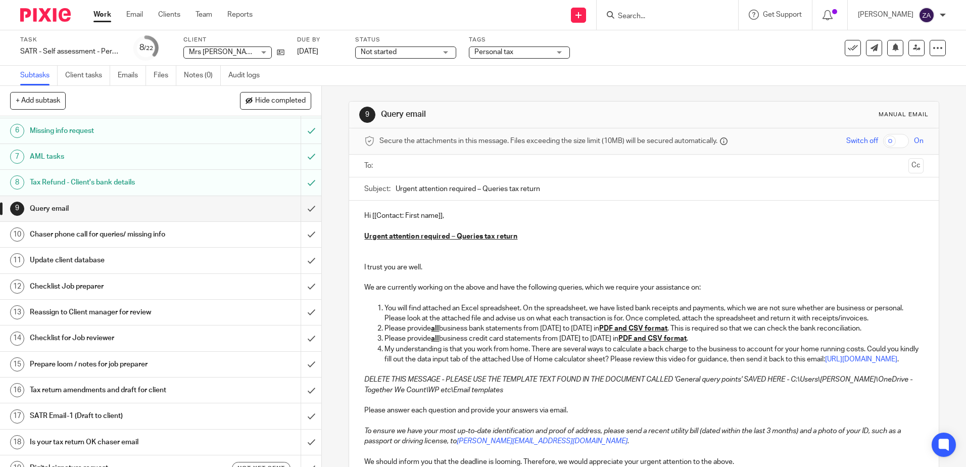
scroll to position [151, 0]
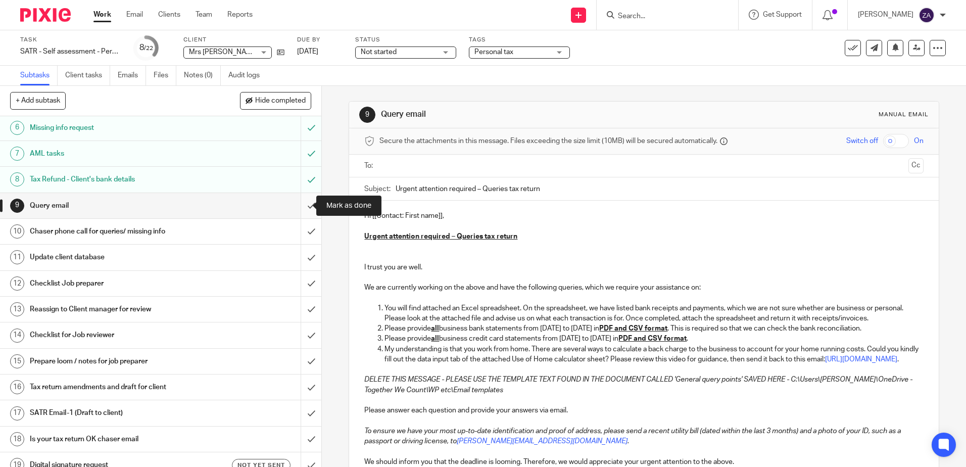
click at [300, 208] on input "submit" at bounding box center [160, 205] width 321 height 25
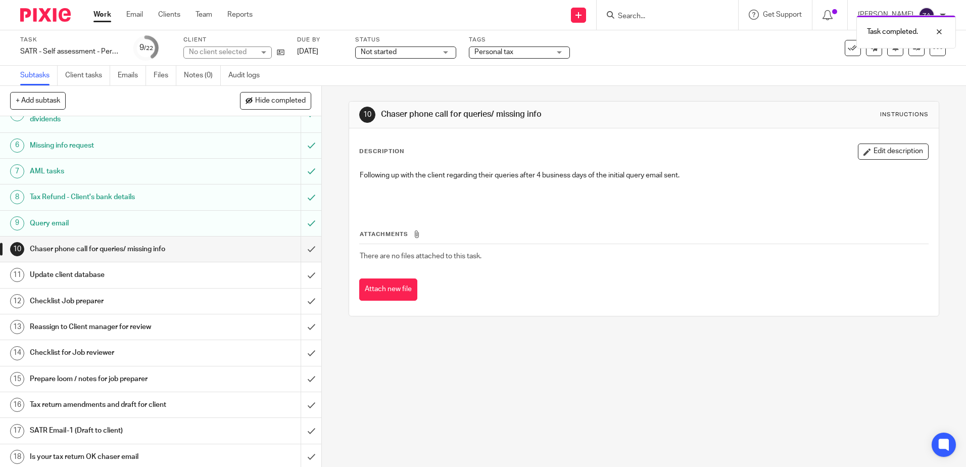
scroll to position [151, 0]
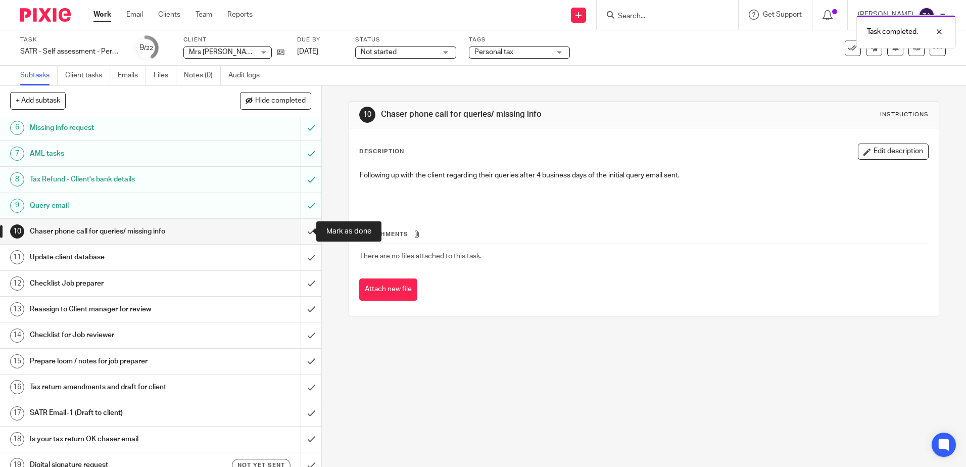
click at [304, 232] on input "submit" at bounding box center [160, 231] width 321 height 25
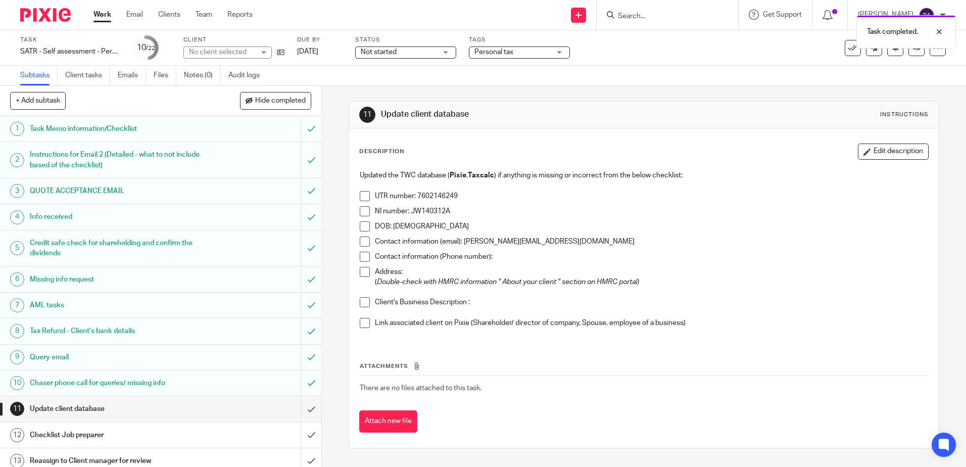
scroll to position [252, 0]
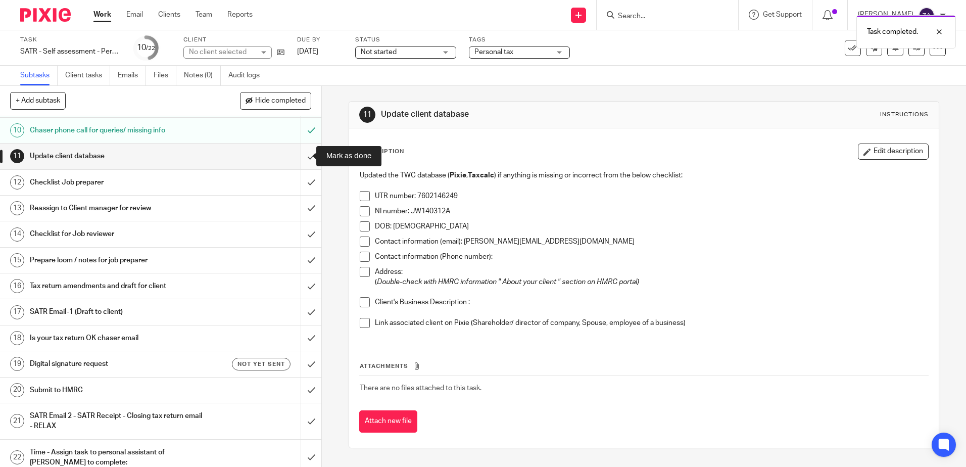
click at [301, 159] on input "submit" at bounding box center [160, 155] width 321 height 25
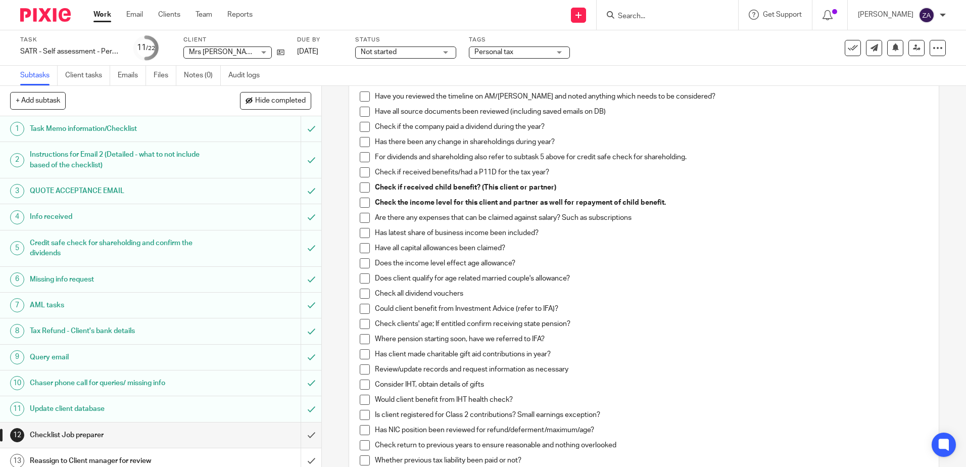
scroll to position [16, 0]
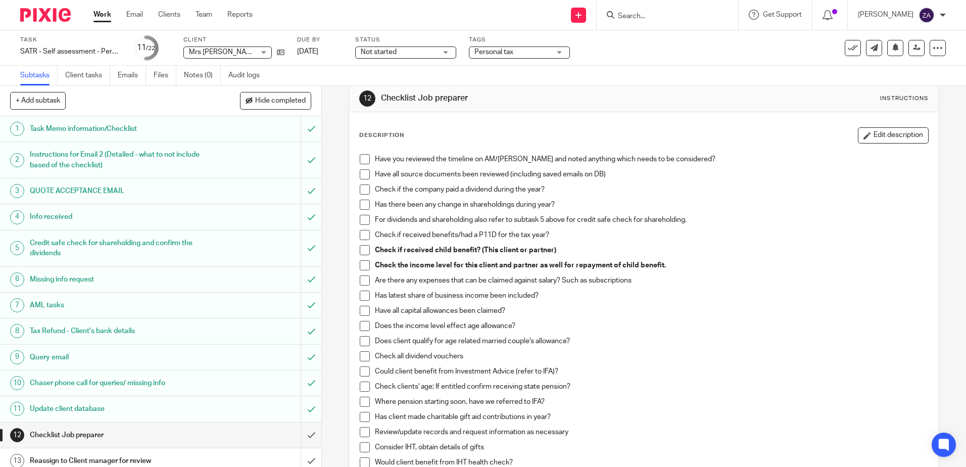
click at [360, 159] on span at bounding box center [365, 159] width 10 height 10
click at [360, 173] on span at bounding box center [365, 174] width 10 height 10
click at [362, 196] on li "Check if the company paid a dividend during the year?" at bounding box center [644, 191] width 568 height 15
click at [362, 209] on span at bounding box center [365, 204] width 10 height 10
click at [362, 223] on span at bounding box center [365, 220] width 10 height 10
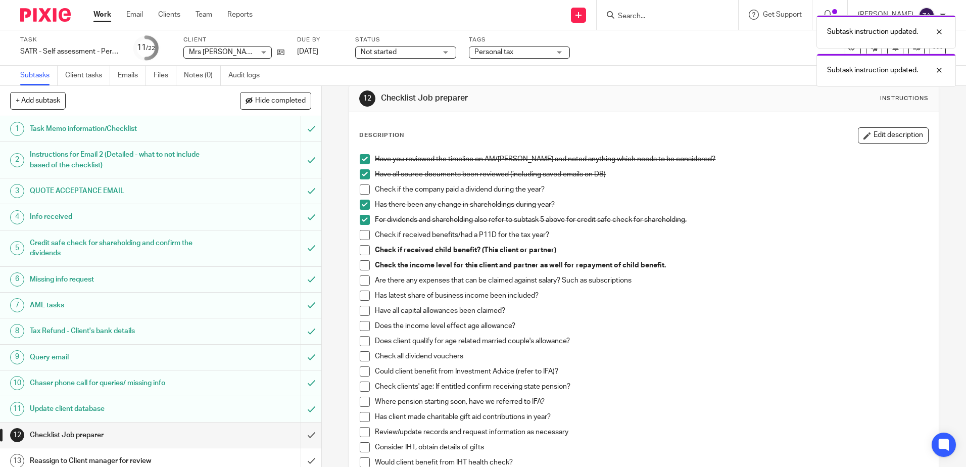
click at [361, 239] on span at bounding box center [365, 235] width 10 height 10
click at [360, 250] on span at bounding box center [365, 250] width 10 height 10
click at [361, 266] on span at bounding box center [365, 265] width 10 height 10
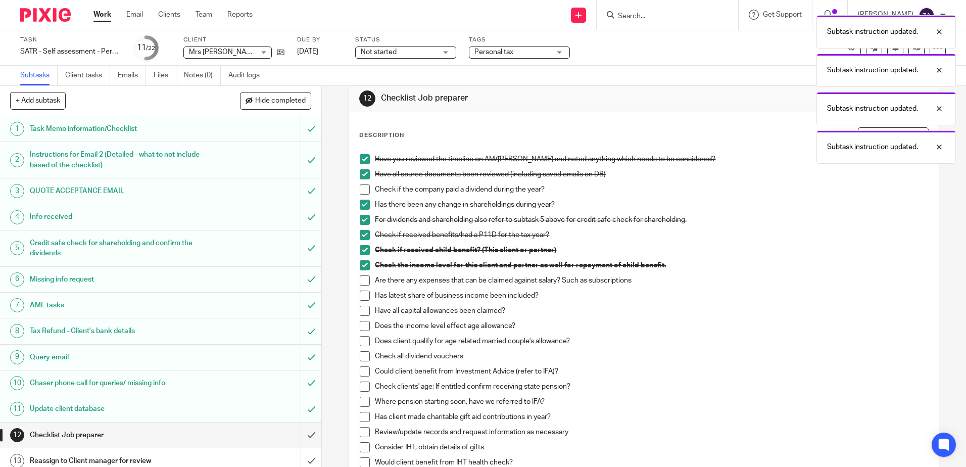
click at [362, 277] on span at bounding box center [365, 280] width 10 height 10
click at [363, 289] on li "Are there any expenses that can be claimed against salary? Such as subscriptions" at bounding box center [644, 282] width 568 height 15
click at [363, 296] on span at bounding box center [365, 295] width 10 height 10
click at [362, 320] on li "Have all capital allowances been claimed?" at bounding box center [644, 313] width 568 height 15
click at [362, 329] on span at bounding box center [365, 326] width 10 height 10
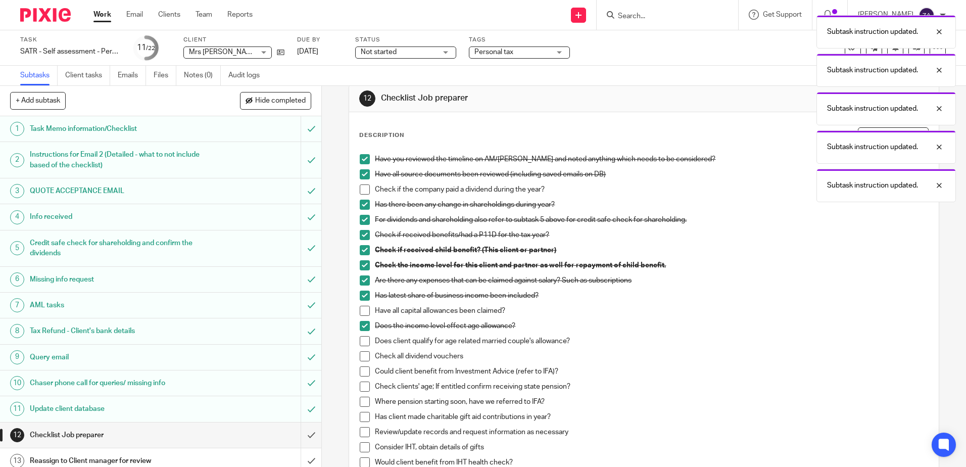
click at [362, 336] on span at bounding box center [365, 341] width 10 height 10
click at [362, 348] on li "Does client qualify for age related married couple's allowance?" at bounding box center [644, 343] width 568 height 15
click at [363, 357] on span at bounding box center [365, 356] width 10 height 10
click at [360, 314] on span at bounding box center [365, 311] width 10 height 10
click at [363, 189] on span at bounding box center [365, 189] width 10 height 10
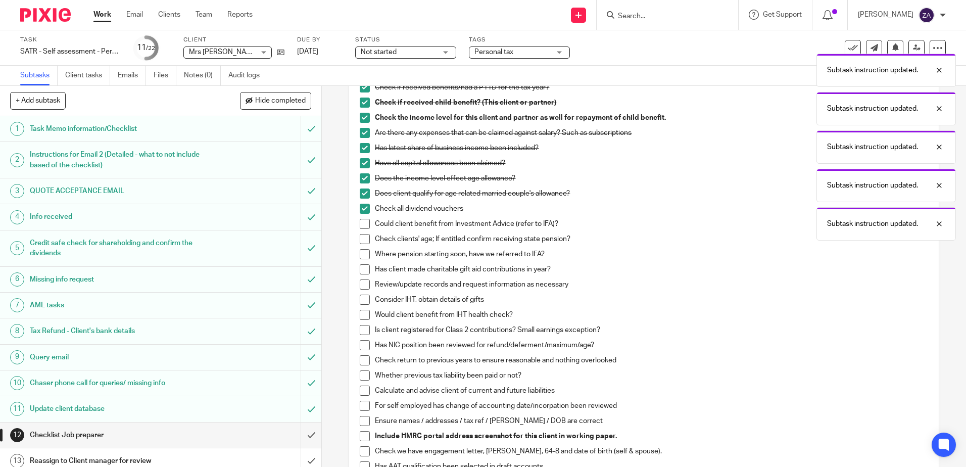
scroll to position [218, 0]
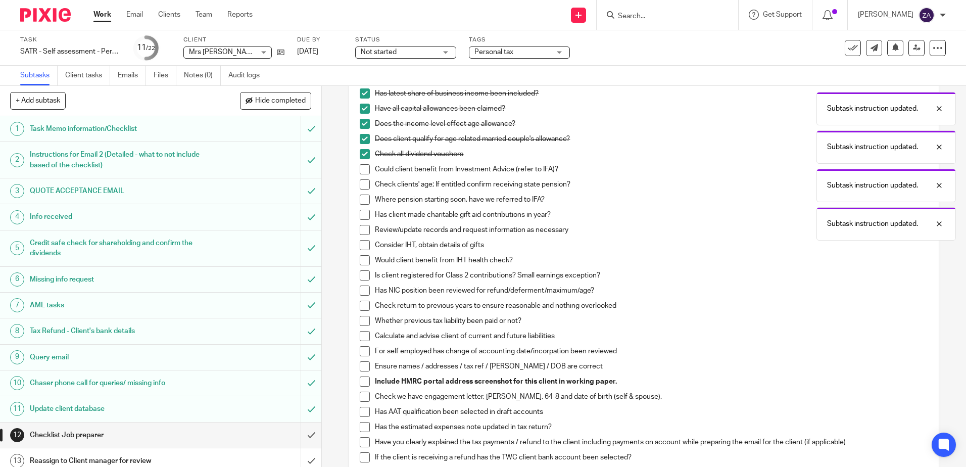
click at [362, 166] on span at bounding box center [365, 169] width 10 height 10
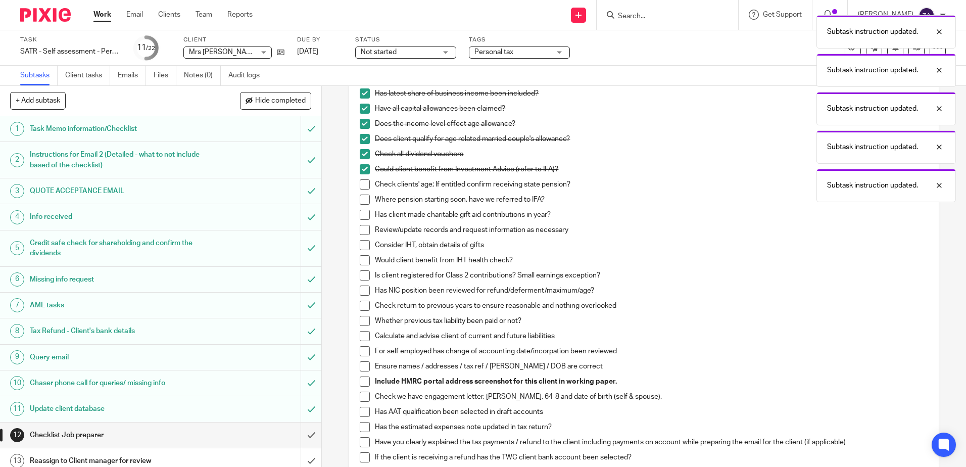
click at [365, 184] on span at bounding box center [365, 184] width 10 height 10
click at [363, 199] on span at bounding box center [365, 199] width 10 height 10
click at [360, 210] on span at bounding box center [365, 215] width 10 height 10
click at [362, 229] on span at bounding box center [365, 230] width 10 height 10
click at [363, 247] on span at bounding box center [365, 245] width 10 height 10
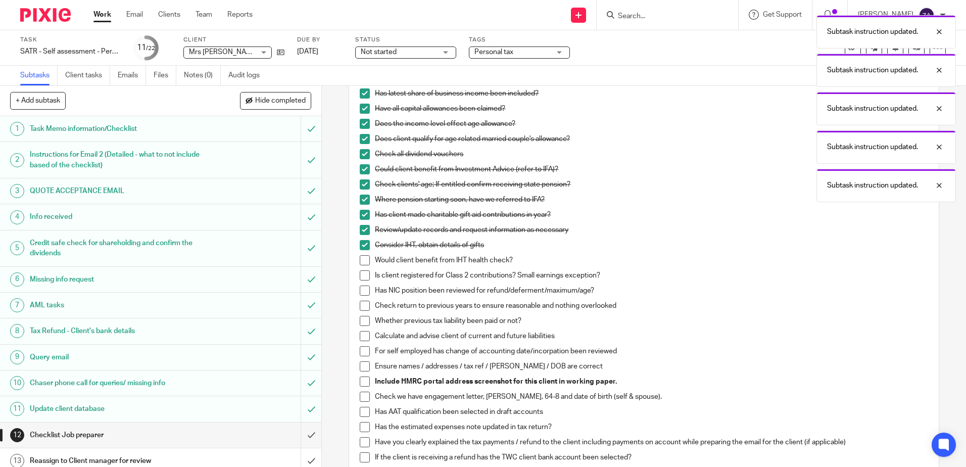
click at [363, 265] on span at bounding box center [365, 260] width 10 height 10
click at [361, 281] on li "Is client registered for Class 2 contributions? Small earnings exception?" at bounding box center [644, 277] width 568 height 15
click at [361, 303] on span at bounding box center [365, 305] width 10 height 10
click at [363, 289] on span at bounding box center [365, 290] width 10 height 10
click at [363, 277] on span at bounding box center [365, 275] width 10 height 10
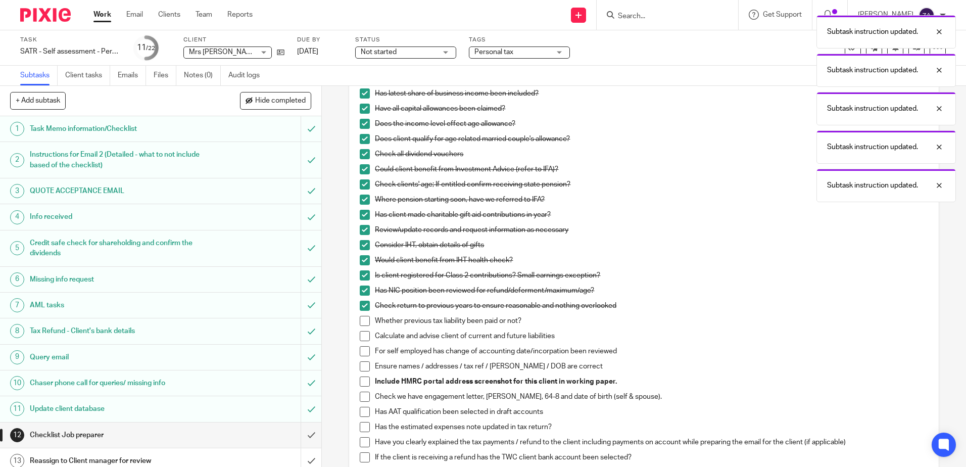
click at [364, 321] on span at bounding box center [365, 321] width 10 height 10
click at [363, 332] on span at bounding box center [365, 336] width 10 height 10
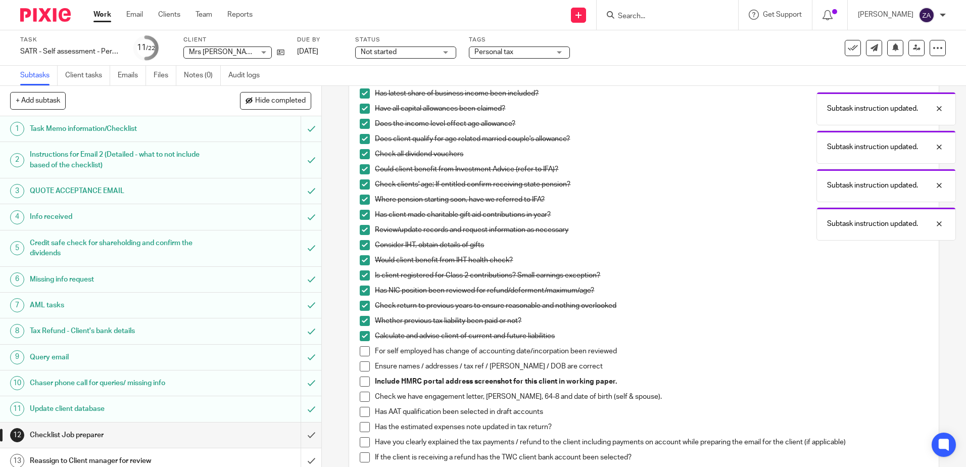
click at [361, 343] on li "Calculate and advise client of current and future liabilities" at bounding box center [644, 338] width 568 height 15
click at [361, 349] on span at bounding box center [365, 351] width 10 height 10
click at [362, 365] on span at bounding box center [365, 366] width 10 height 10
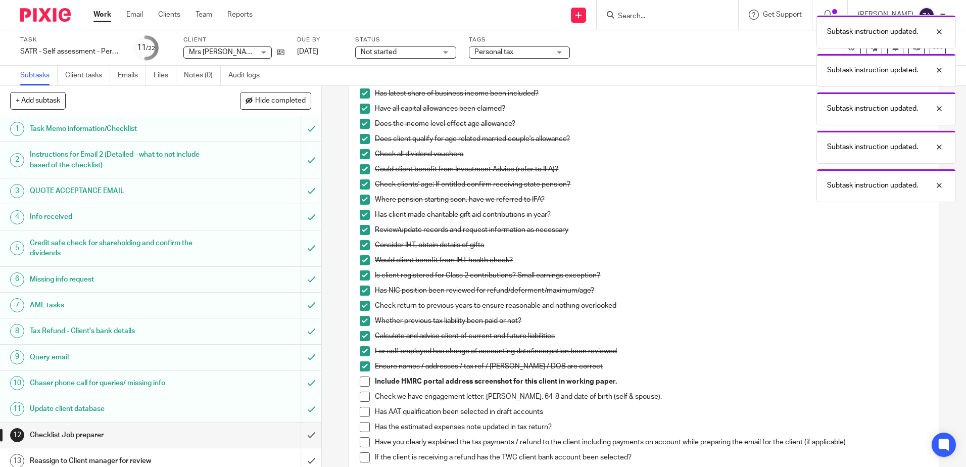
click at [363, 374] on li "Ensure names / addresses / tax ref / NINO / DOB are correct" at bounding box center [644, 368] width 568 height 15
click at [364, 384] on span at bounding box center [365, 381] width 10 height 10
click at [364, 393] on span at bounding box center [365, 396] width 10 height 10
click at [364, 405] on li "Check we have engagement letter, NINO, 64-8 and date of birth (self & spouse)." at bounding box center [644, 398] width 568 height 15
click at [364, 413] on span at bounding box center [365, 412] width 10 height 10
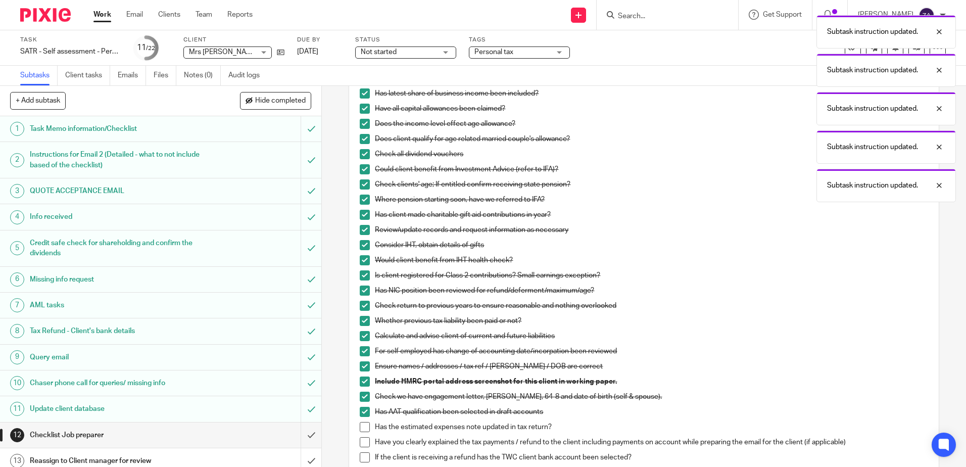
click at [364, 429] on span at bounding box center [365, 427] width 10 height 10
click at [365, 445] on span at bounding box center [365, 442] width 10 height 10
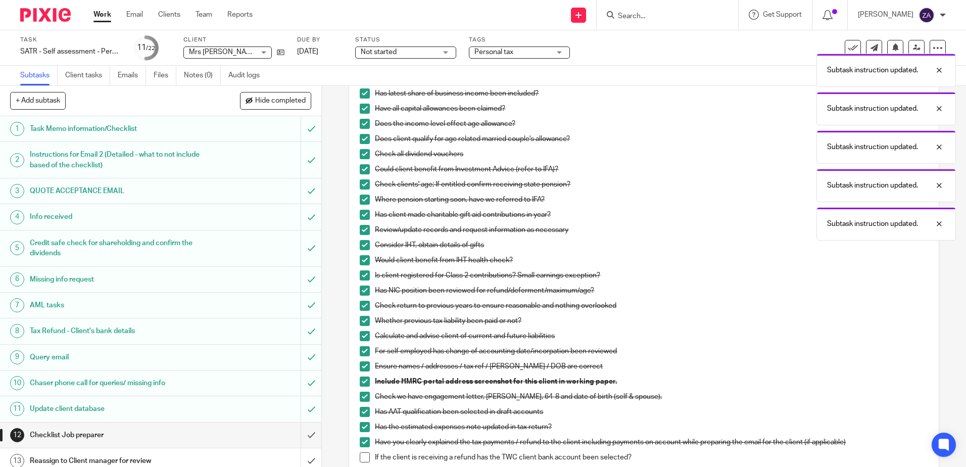
click at [365, 456] on span at bounding box center [365, 457] width 10 height 10
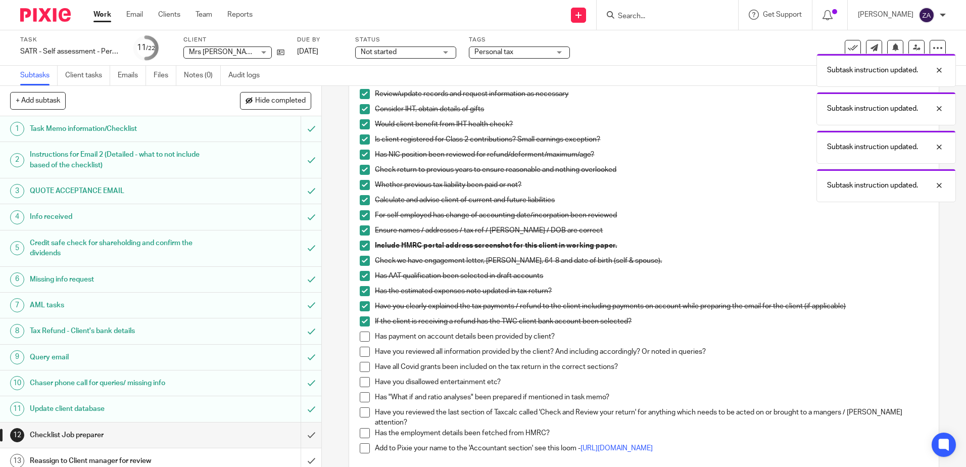
scroll to position [471, 0]
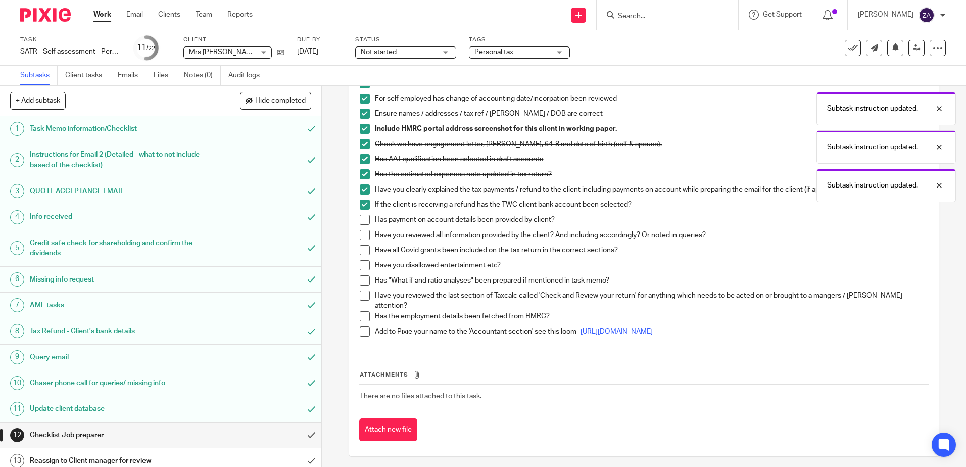
click at [360, 326] on span at bounding box center [365, 331] width 10 height 10
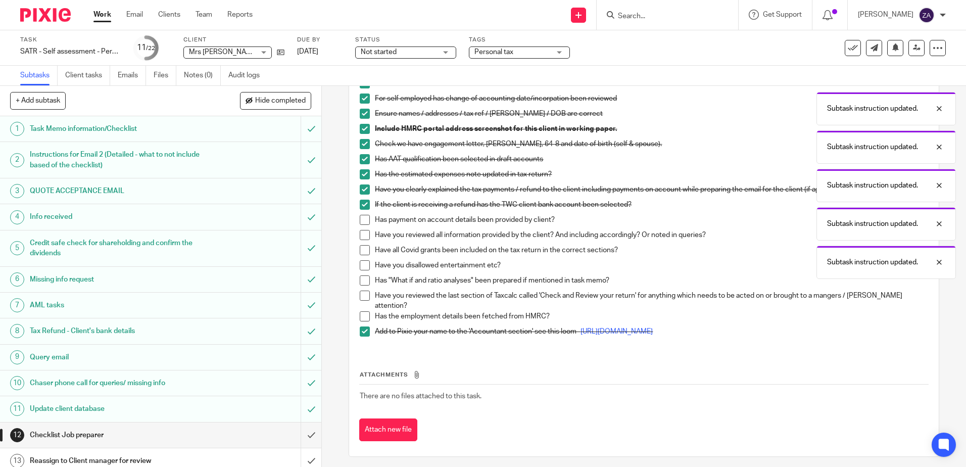
click at [361, 311] on span at bounding box center [365, 316] width 10 height 10
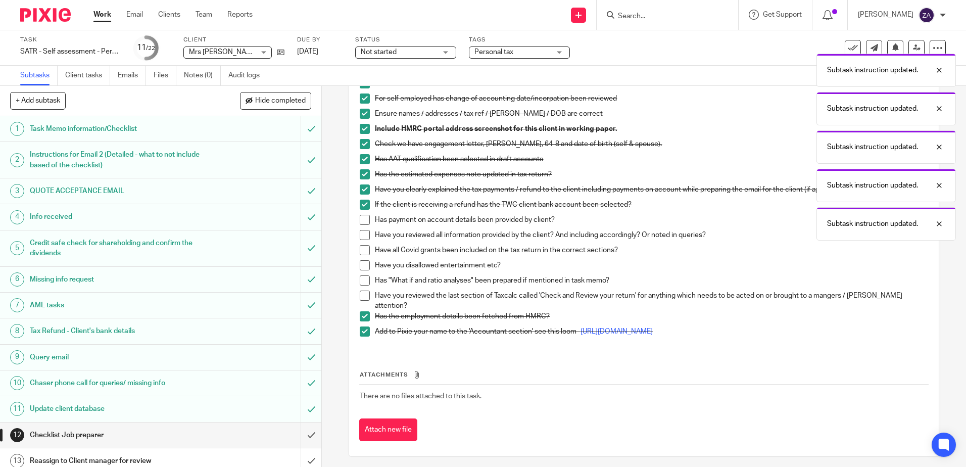
click at [362, 294] on span at bounding box center [365, 295] width 10 height 10
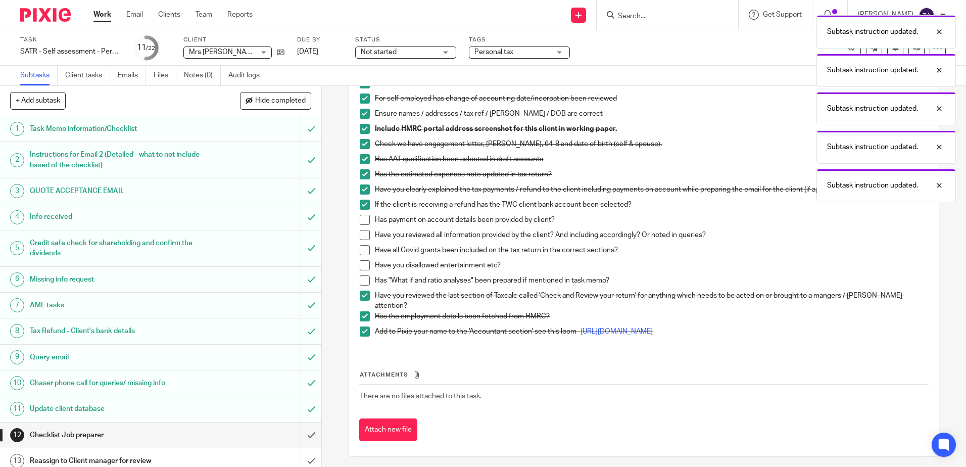
click at [362, 275] on span at bounding box center [365, 280] width 10 height 10
click at [361, 263] on span at bounding box center [365, 265] width 10 height 10
click at [361, 254] on span at bounding box center [365, 250] width 10 height 10
click at [361, 234] on span at bounding box center [365, 235] width 10 height 10
click at [362, 222] on span at bounding box center [365, 220] width 10 height 10
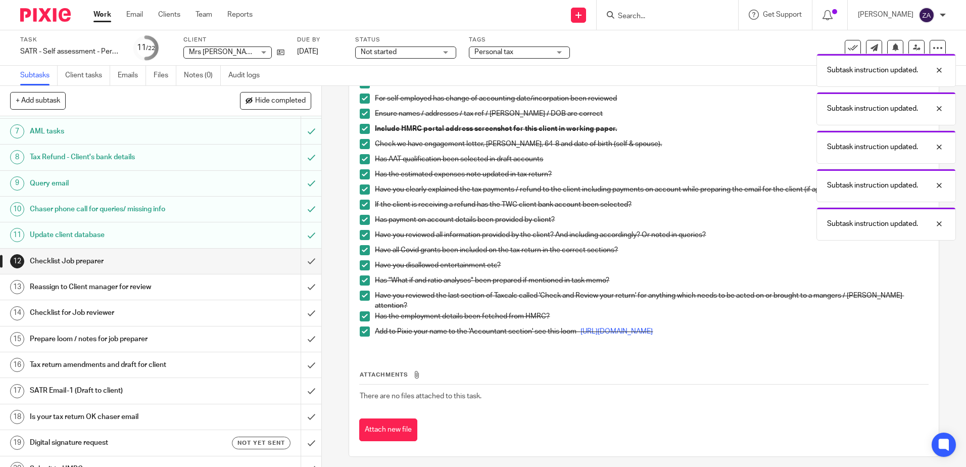
scroll to position [202, 0]
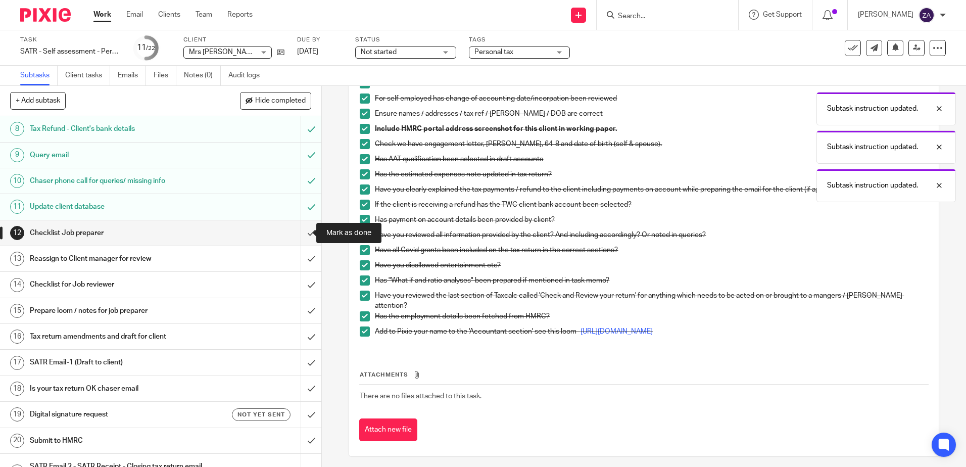
drag, startPoint x: 303, startPoint y: 232, endPoint x: 371, endPoint y: 284, distance: 85.3
click at [303, 232] on input "submit" at bounding box center [160, 232] width 321 height 25
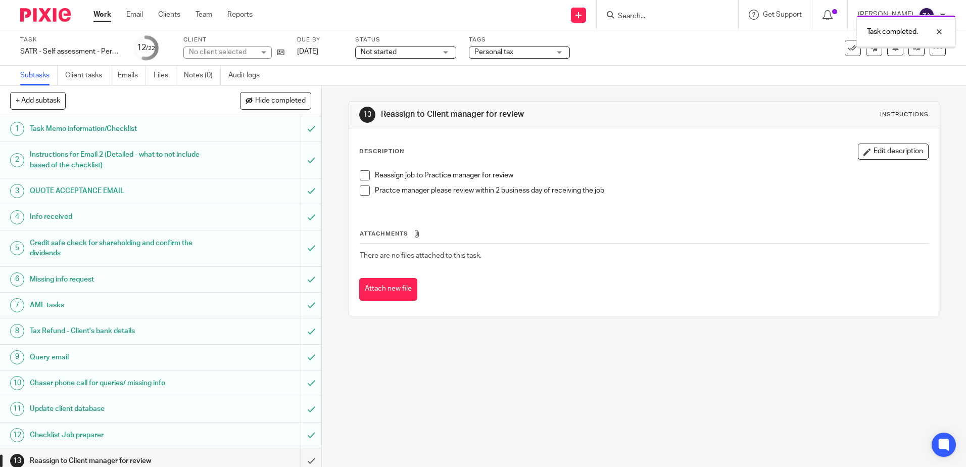
scroll to position [261, 0]
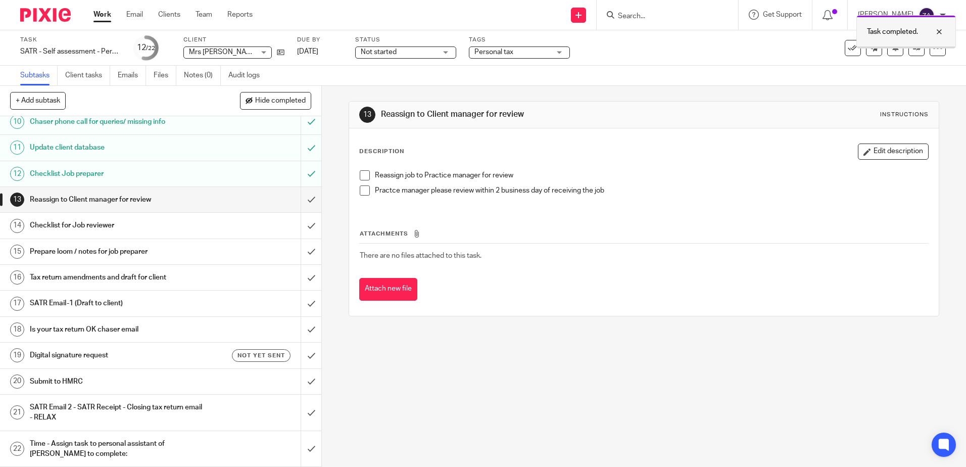
click at [938, 32] on div at bounding box center [931, 32] width 27 height 12
click at [913, 47] on icon at bounding box center [917, 48] width 8 height 8
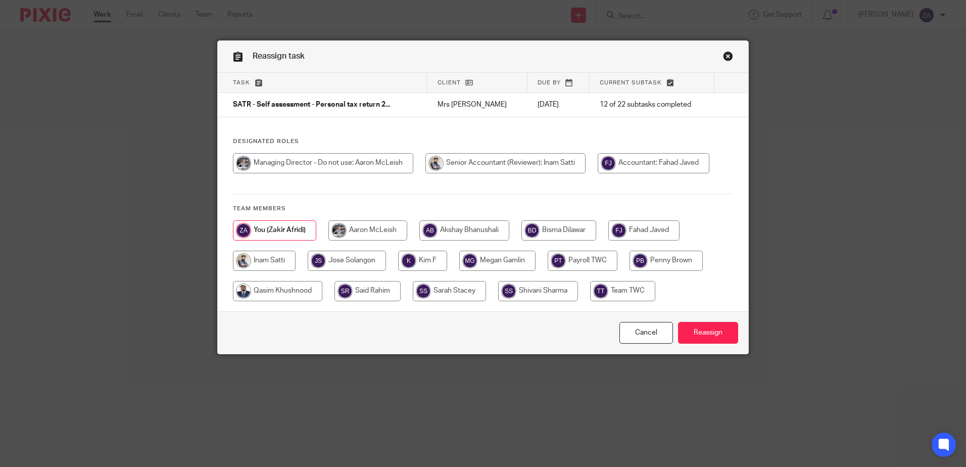
click at [256, 257] on input "radio" at bounding box center [264, 260] width 63 height 20
radio input "true"
click at [703, 328] on input "Reassign" at bounding box center [708, 333] width 60 height 22
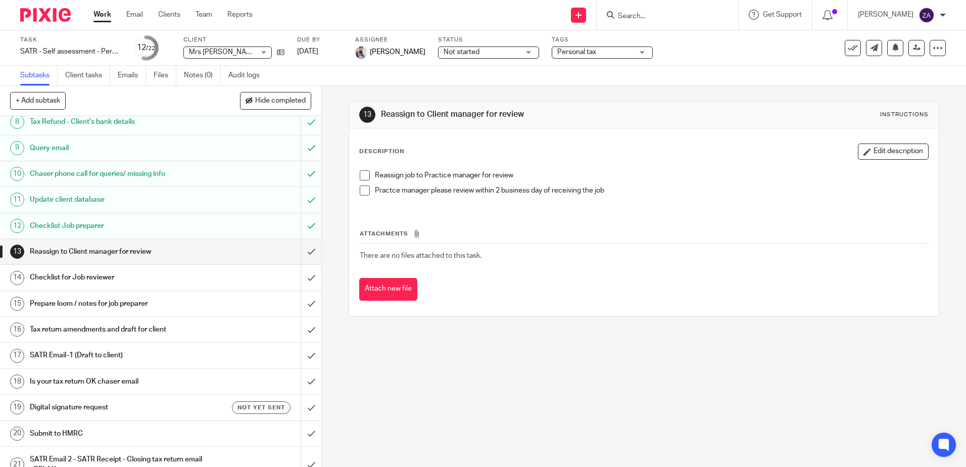
scroll to position [252, 0]
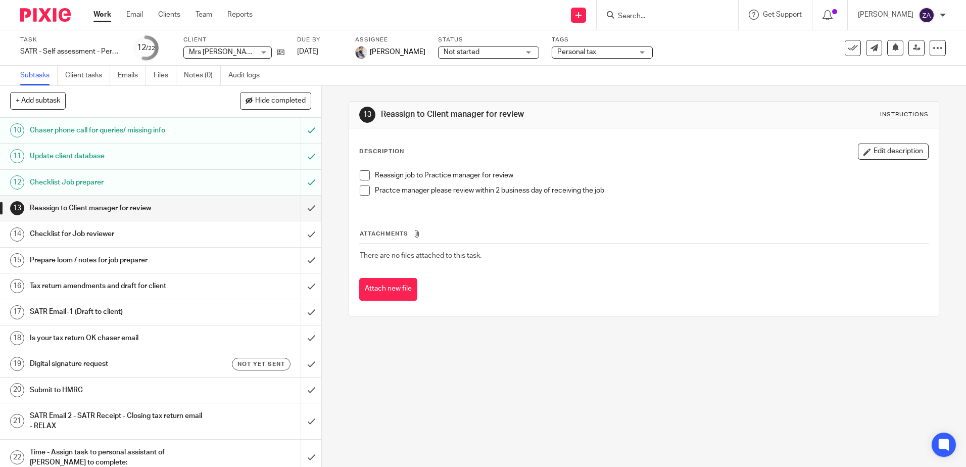
click at [53, 238] on h1 "Checklist for Job reviewer" at bounding box center [117, 233] width 174 height 15
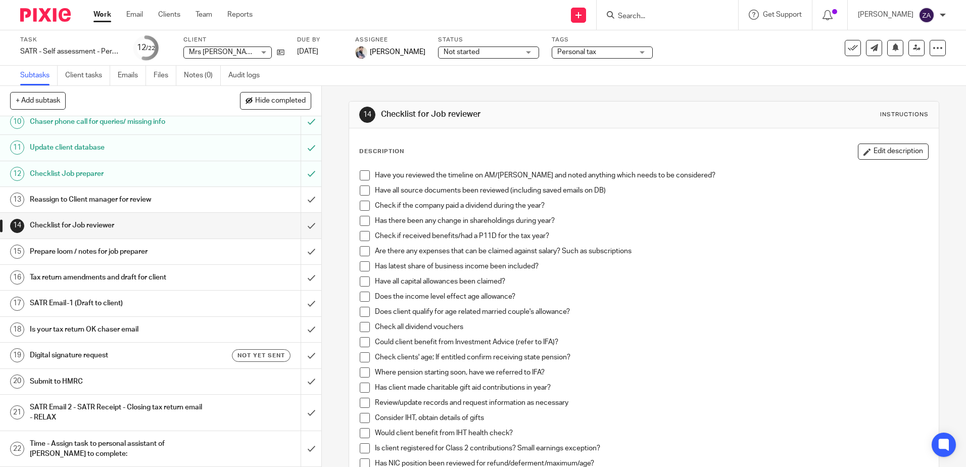
click at [473, 58] on div "Not started Not started" at bounding box center [488, 52] width 101 height 12
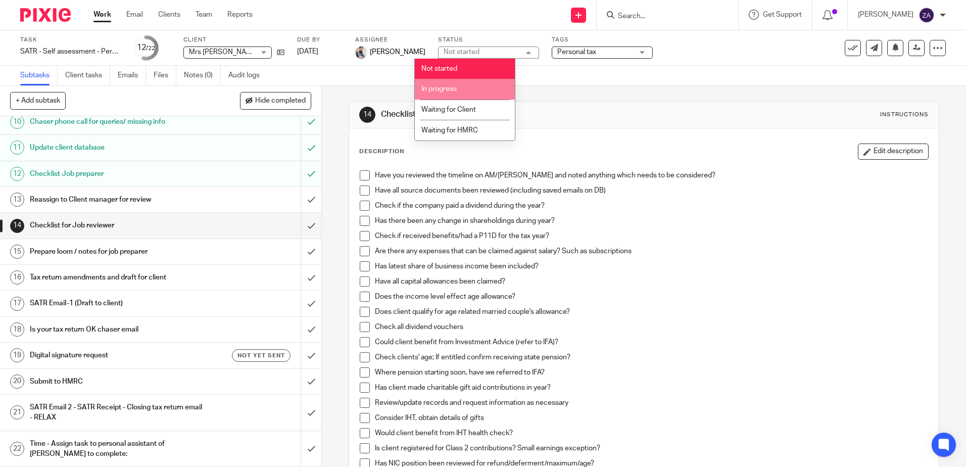
click at [478, 86] on li "In progress" at bounding box center [465, 89] width 100 height 21
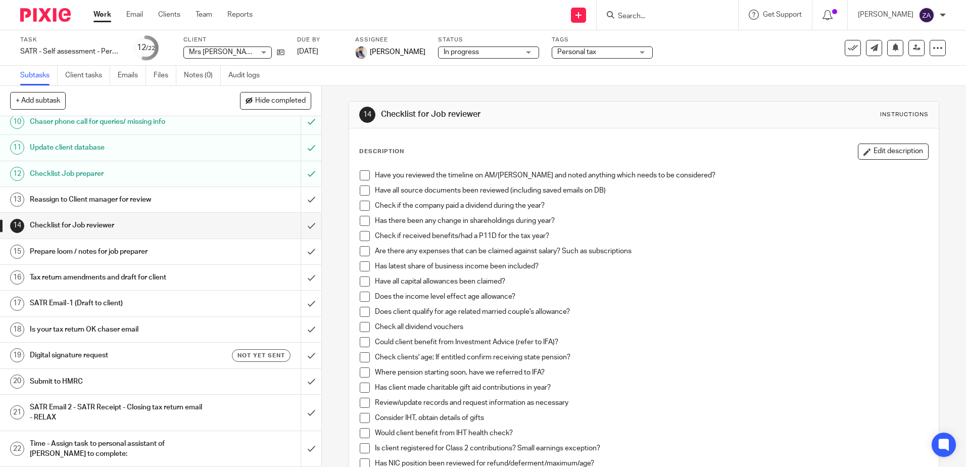
click at [100, 13] on link "Work" at bounding box center [102, 15] width 18 height 10
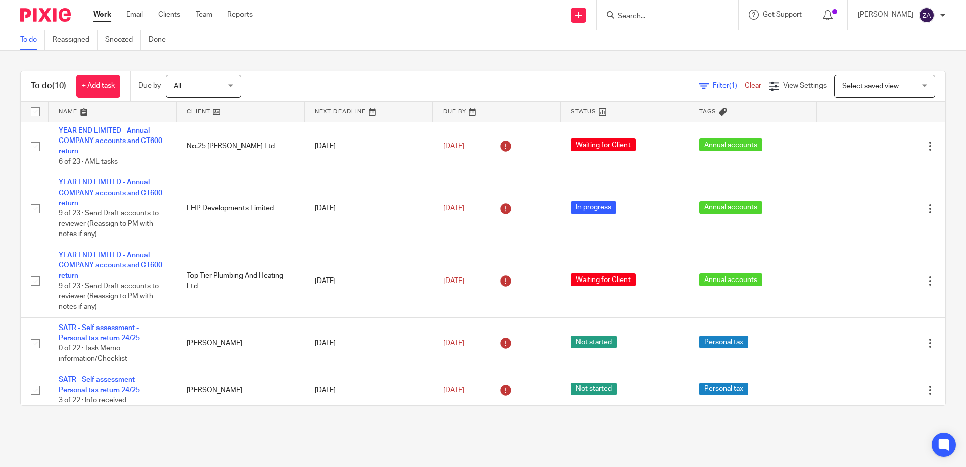
scroll to position [318, 0]
